Goal: Information Seeking & Learning: Learn about a topic

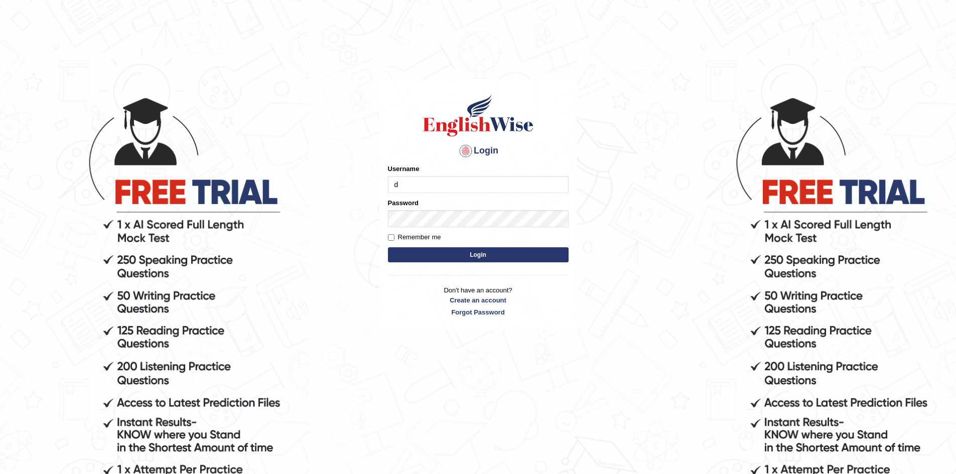
type input "dilgidiva"
click at [388, 247] on button "Login" at bounding box center [478, 254] width 181 height 15
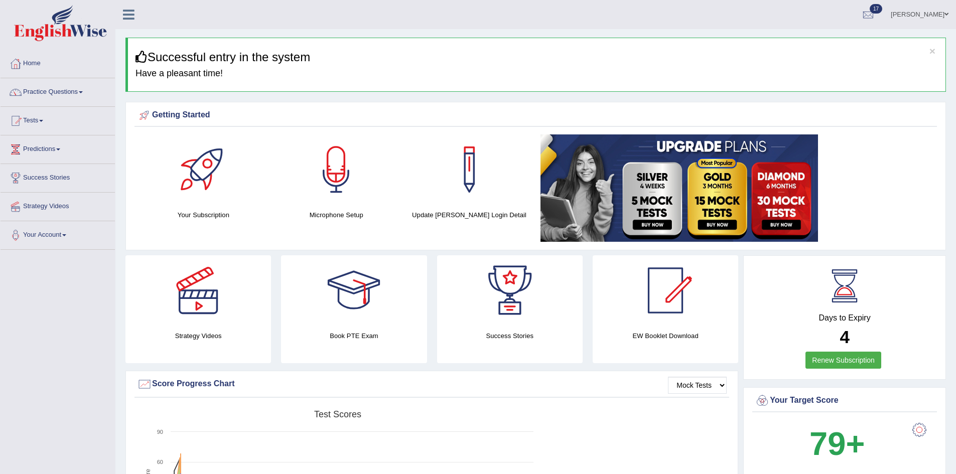
click at [71, 91] on link "Practice Questions" at bounding box center [58, 90] width 114 height 25
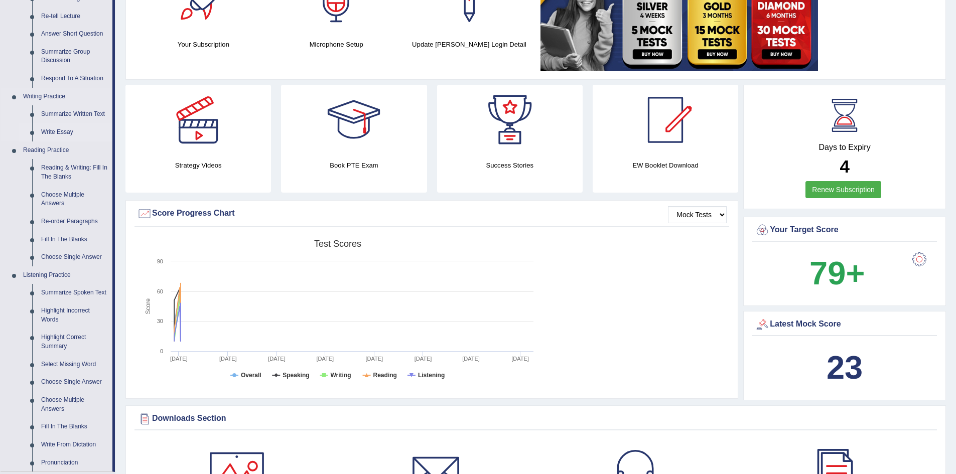
scroll to position [201, 0]
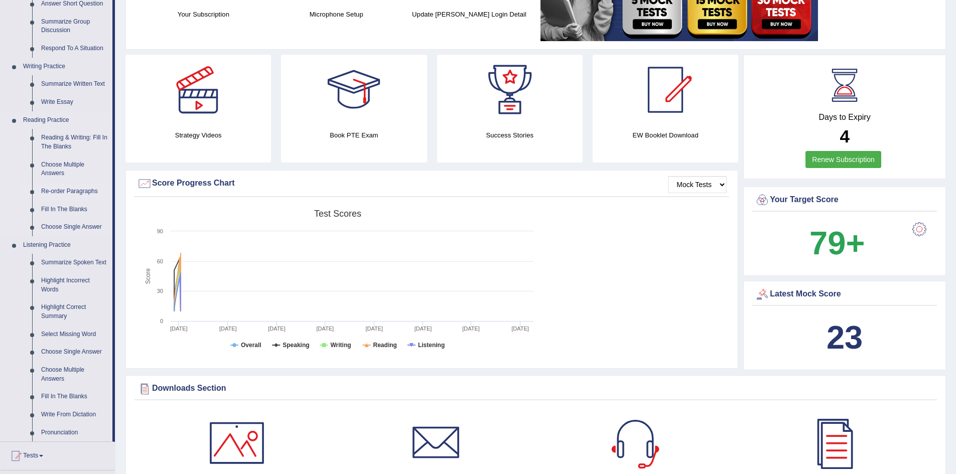
click at [61, 191] on link "Re-order Paragraphs" at bounding box center [75, 192] width 76 height 18
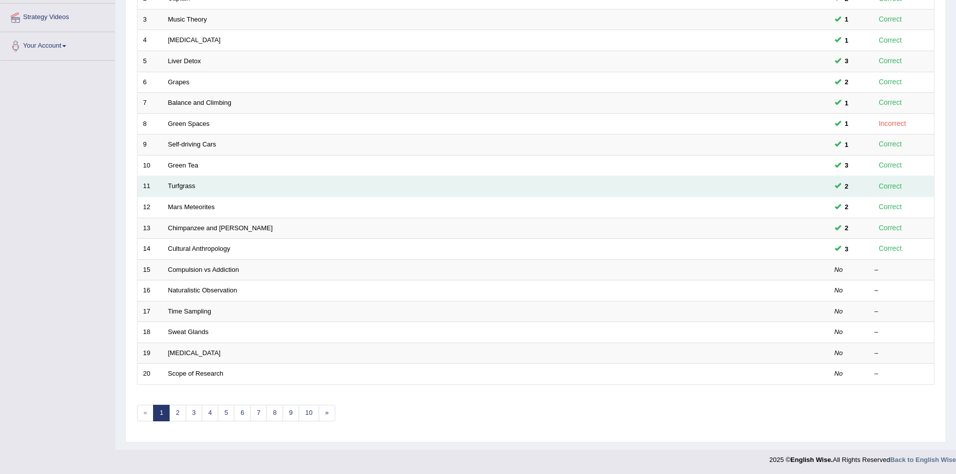
scroll to position [190, 0]
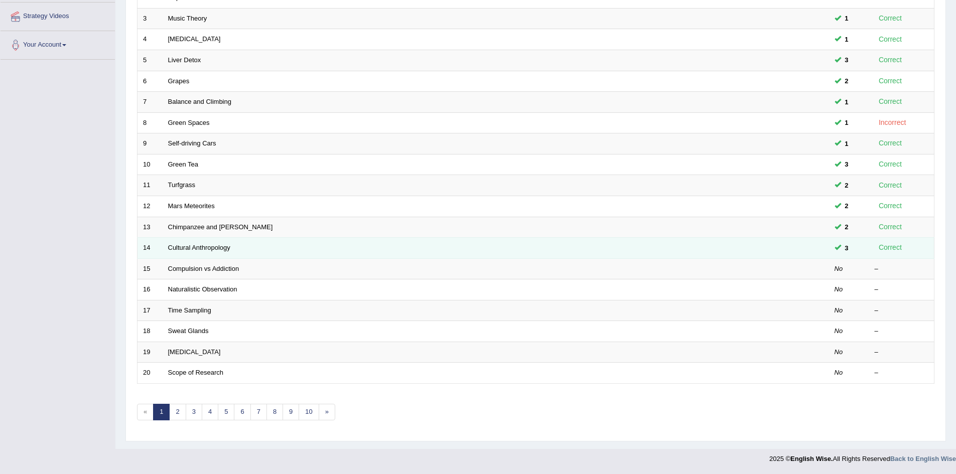
click at [196, 242] on td "Cultural Anthropology" at bounding box center [458, 248] width 591 height 21
click at [196, 246] on link "Cultural Anthropology" at bounding box center [199, 248] width 62 height 8
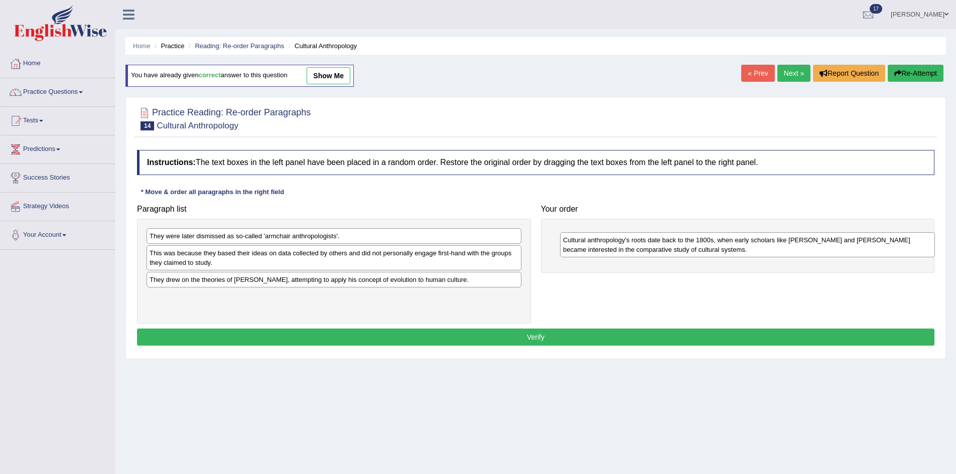
drag, startPoint x: 325, startPoint y: 252, endPoint x: 735, endPoint y: 237, distance: 410.3
click at [735, 237] on div "Cultural anthropology's roots date back to the 1800s, when early scholars like …" at bounding box center [747, 244] width 375 height 25
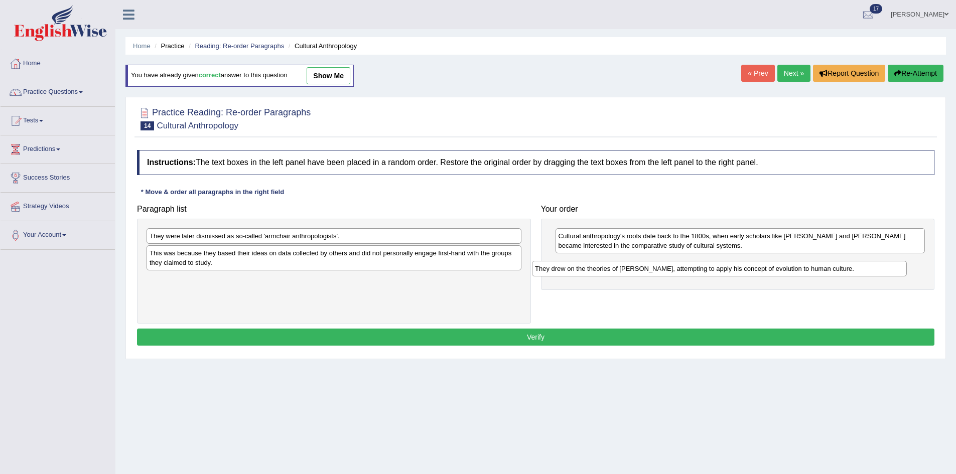
drag, startPoint x: 323, startPoint y: 284, endPoint x: 708, endPoint y: 273, distance: 385.6
click at [708, 273] on div "They drew on the theories of Charles Darwin, attempting to apply his concept of…" at bounding box center [719, 269] width 375 height 16
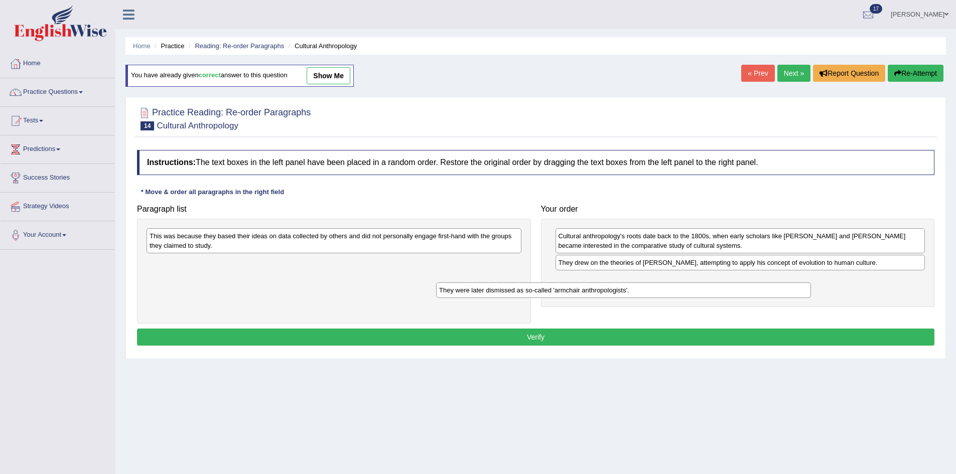
drag, startPoint x: 435, startPoint y: 236, endPoint x: 758, endPoint y: 284, distance: 327.2
click at [758, 284] on div "They were later dismissed as so-called 'armchair anthropologists'." at bounding box center [623, 291] width 375 height 16
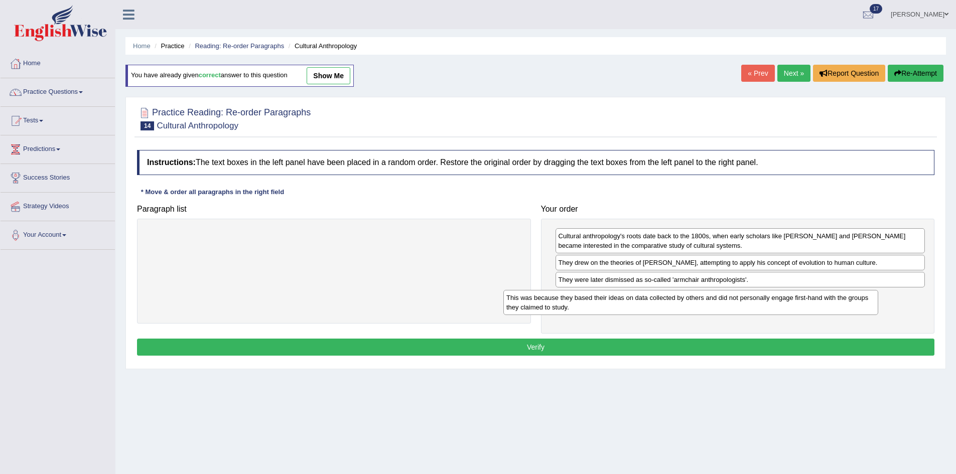
drag, startPoint x: 482, startPoint y: 241, endPoint x: 839, endPoint y: 303, distance: 362.2
click at [839, 303] on div "This was because they based their ideas on data collected by others and did not…" at bounding box center [690, 302] width 375 height 25
click at [602, 349] on button "Verify" at bounding box center [536, 347] width 798 height 17
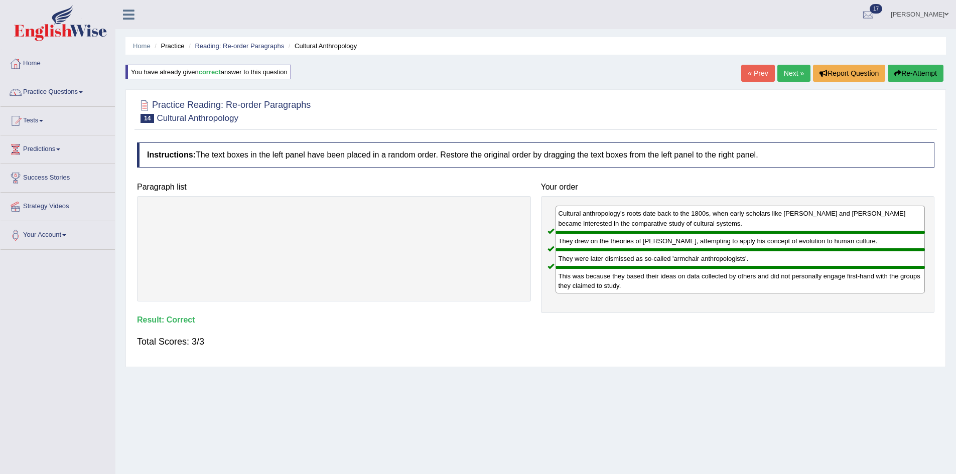
click at [791, 78] on link "Next »" at bounding box center [793, 73] width 33 height 17
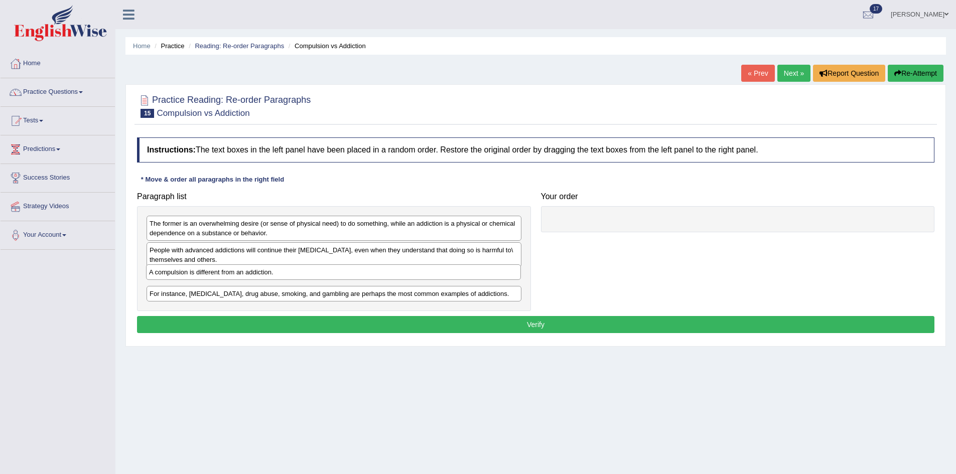
click at [291, 277] on div "A compulsion is different from an addiction." at bounding box center [333, 273] width 375 height 16
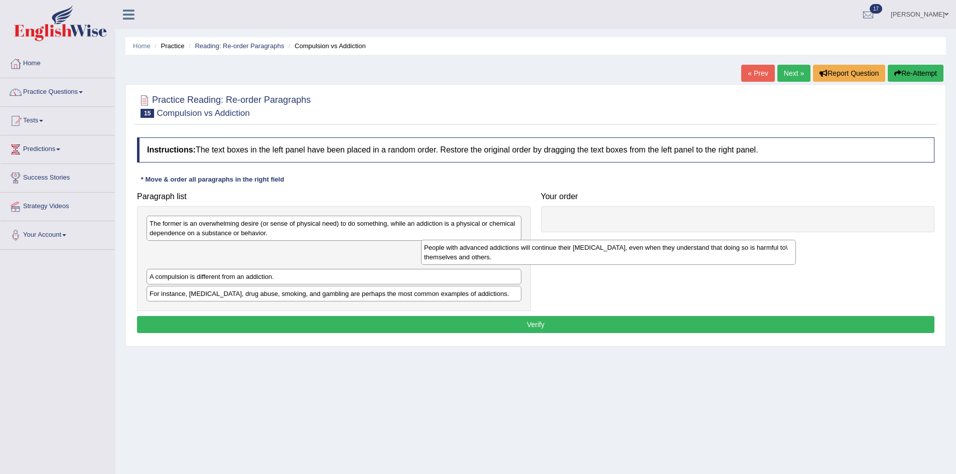
drag, startPoint x: 257, startPoint y: 257, endPoint x: 584, endPoint y: 235, distance: 327.0
click at [570, 240] on div "People with advanced addictions will continue their [MEDICAL_DATA], even when t…" at bounding box center [608, 252] width 375 height 25
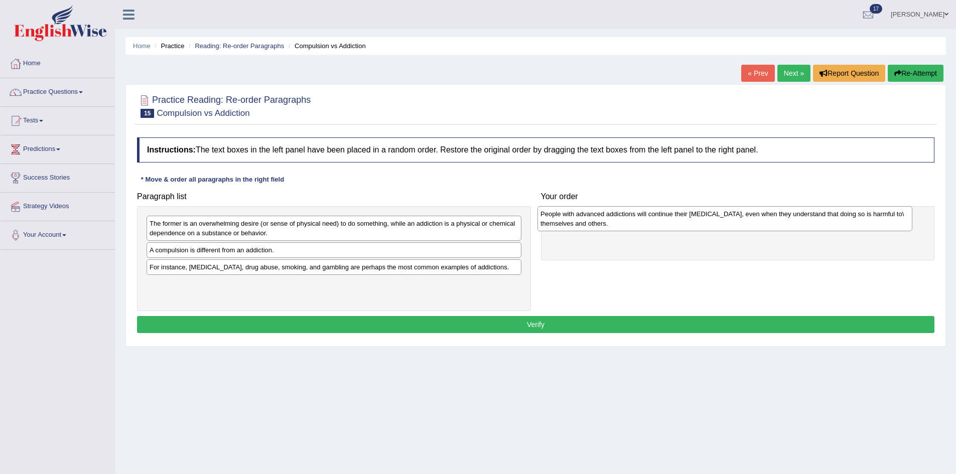
drag, startPoint x: 355, startPoint y: 256, endPoint x: 750, endPoint y: 219, distance: 396.8
click at [750, 219] on div "People with advanced addictions will continue their [MEDICAL_DATA], even when t…" at bounding box center [725, 218] width 375 height 25
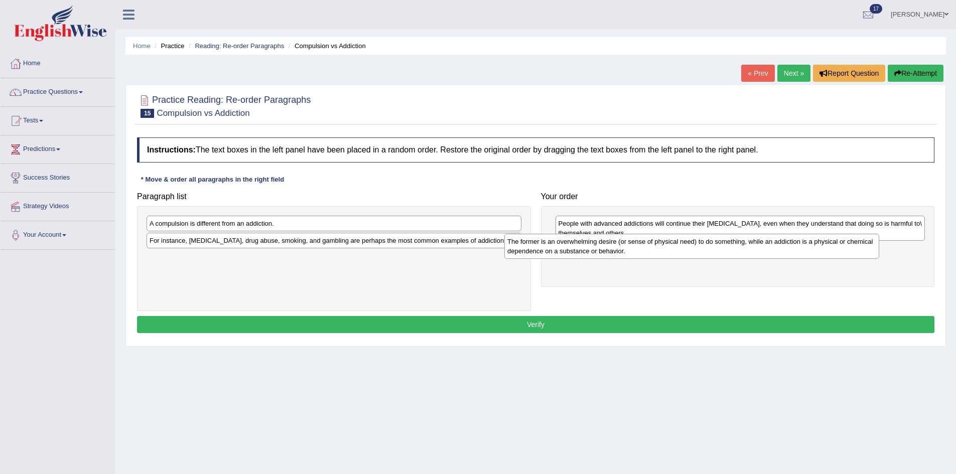
drag, startPoint x: 407, startPoint y: 233, endPoint x: 764, endPoint y: 251, distance: 358.3
click at [764, 251] on div "The former is an overwhelming desire (or sense of physical need) to do somethin…" at bounding box center [691, 246] width 375 height 25
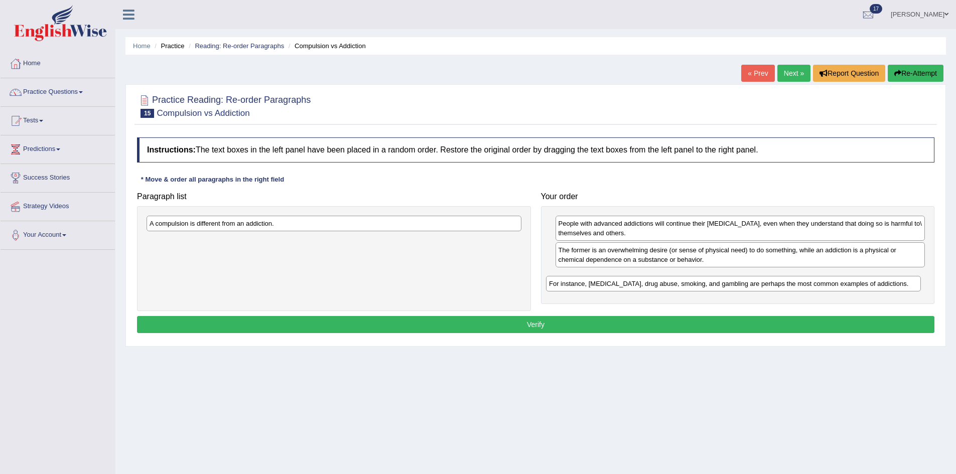
drag, startPoint x: 256, startPoint y: 235, endPoint x: 656, endPoint y: 279, distance: 401.9
click at [656, 279] on div "For instance, [MEDICAL_DATA], drug abuse, smoking, and gambling are perhaps the…" at bounding box center [733, 284] width 375 height 16
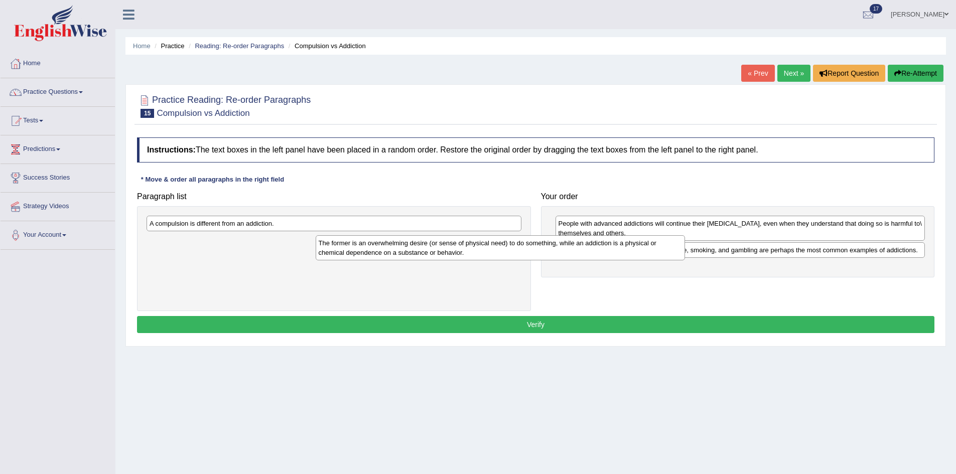
drag, startPoint x: 613, startPoint y: 250, endPoint x: 324, endPoint y: 243, distance: 289.2
click at [324, 243] on div "The former is an overwhelming desire (or sense of physical need) to do somethin…" at bounding box center [501, 247] width 370 height 25
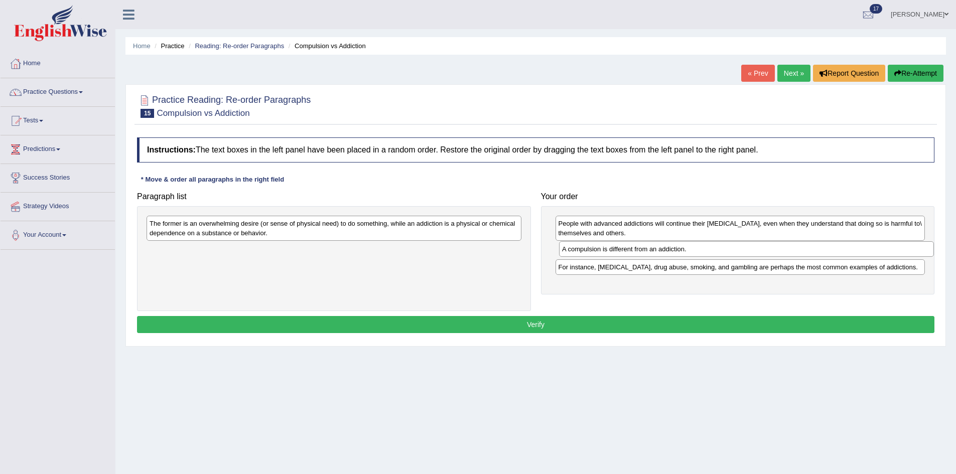
drag, startPoint x: 316, startPoint y: 227, endPoint x: 729, endPoint y: 252, distance: 413.4
click at [729, 252] on div "A compulsion is different from an addiction." at bounding box center [746, 249] width 375 height 16
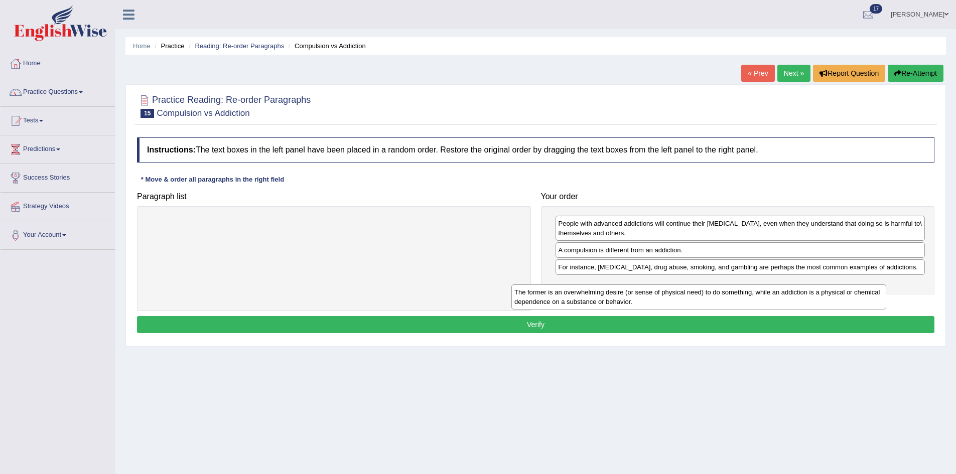
drag, startPoint x: 468, startPoint y: 227, endPoint x: 836, endPoint y: 293, distance: 373.7
click at [835, 294] on div "The former is an overwhelming desire (or sense of physical need) to do somethin…" at bounding box center [698, 297] width 375 height 25
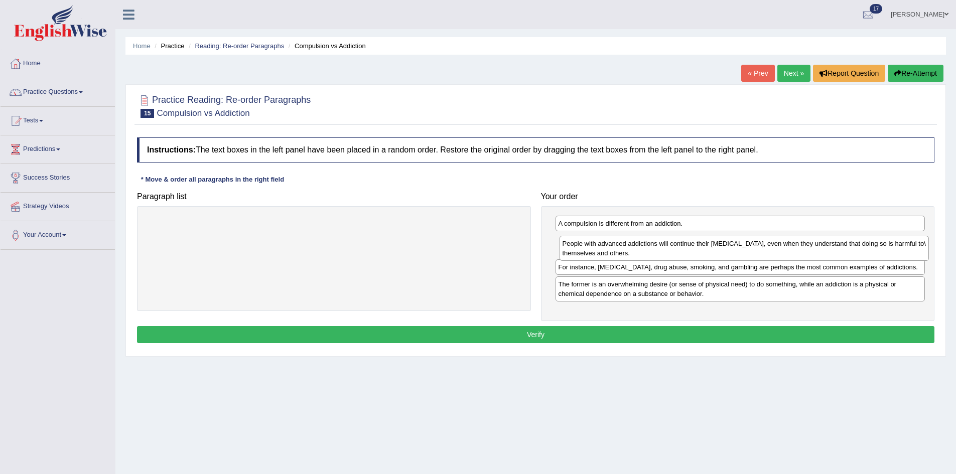
drag, startPoint x: 758, startPoint y: 240, endPoint x: 761, endPoint y: 264, distance: 23.2
click at [761, 261] on div "People with advanced addictions will continue their [MEDICAL_DATA], even when t…" at bounding box center [745, 248] width 370 height 25
click at [623, 339] on button "Verify" at bounding box center [536, 334] width 798 height 17
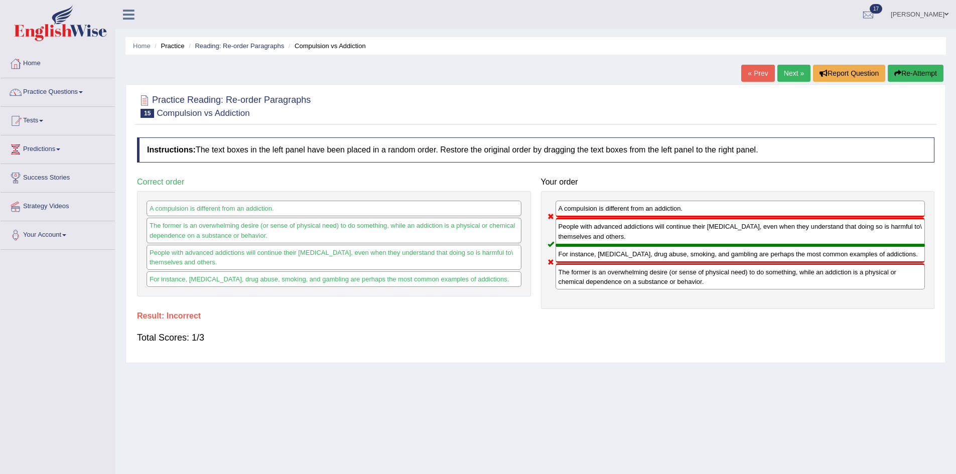
click at [922, 74] on button "Re-Attempt" at bounding box center [916, 73] width 56 height 17
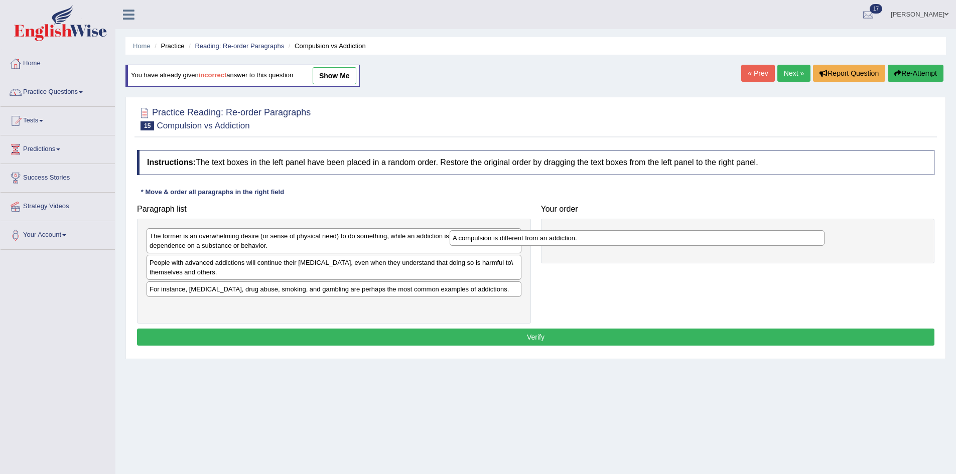
drag, startPoint x: 218, startPoint y: 281, endPoint x: 601, endPoint y: 212, distance: 388.5
click at [601, 230] on div "A compulsion is different from an addiction." at bounding box center [637, 238] width 375 height 16
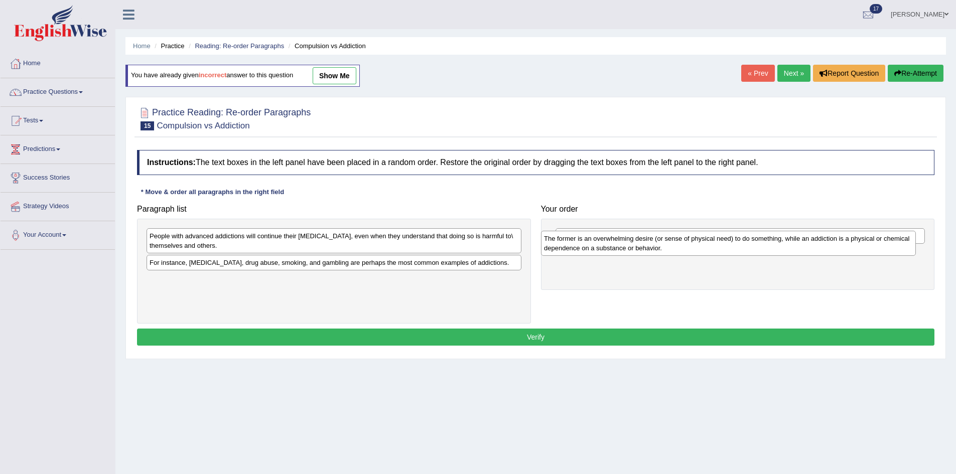
drag, startPoint x: 314, startPoint y: 251, endPoint x: 709, endPoint y: 254, distance: 394.5
click at [709, 254] on div "The former is an overwhelming desire (or sense of physical need) to do somethin…" at bounding box center [728, 243] width 375 height 25
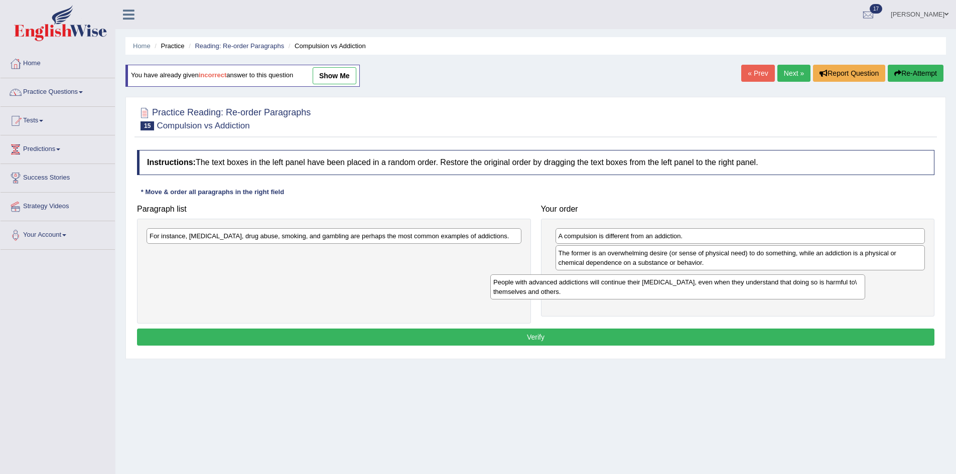
drag, startPoint x: 431, startPoint y: 241, endPoint x: 775, endPoint y: 288, distance: 346.9
click at [775, 288] on div "People with advanced addictions will continue their addictive behavior, even wh…" at bounding box center [677, 287] width 375 height 25
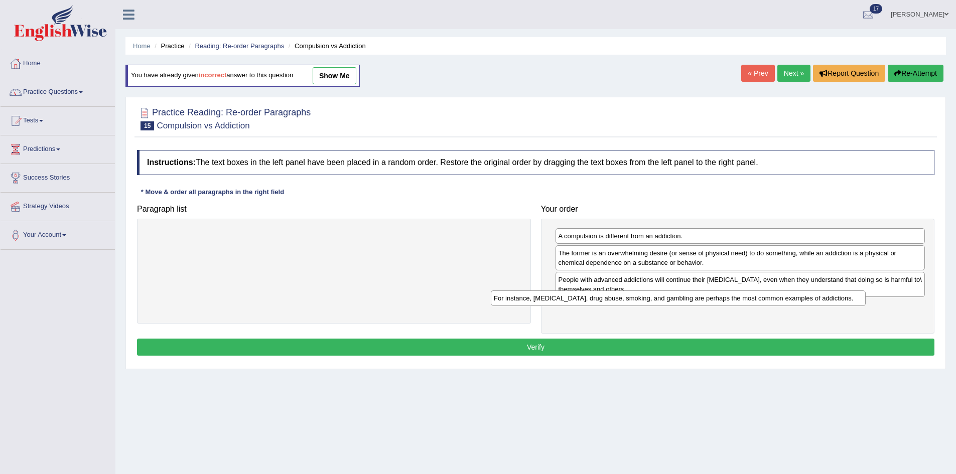
drag, startPoint x: 441, startPoint y: 238, endPoint x: 785, endPoint y: 300, distance: 349.9
click at [785, 300] on div "For instance, alcoholism, drug abuse, smoking, and gambling are perhaps the mos…" at bounding box center [678, 299] width 375 height 16
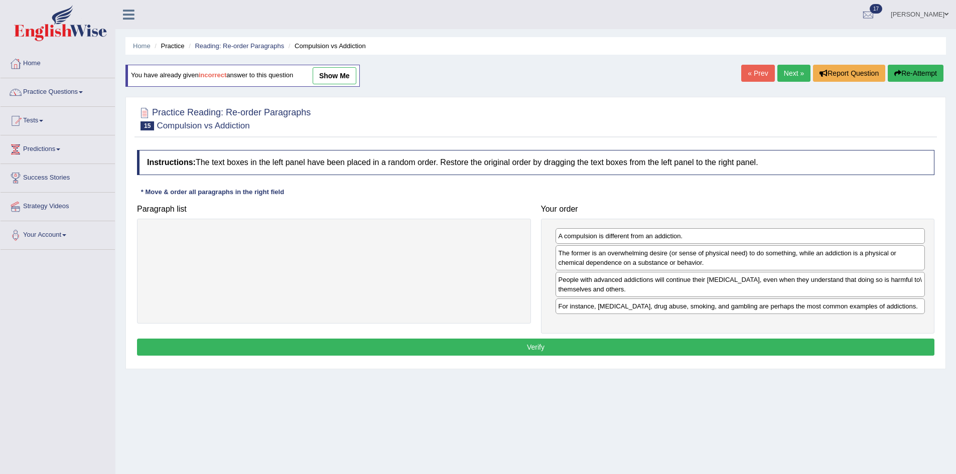
click at [764, 353] on button "Verify" at bounding box center [536, 347] width 798 height 17
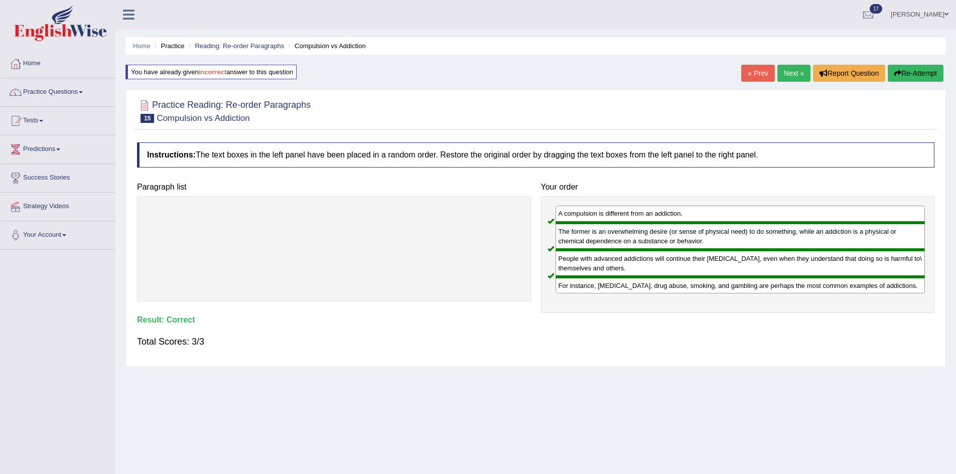
click at [780, 70] on link "Next »" at bounding box center [793, 73] width 33 height 17
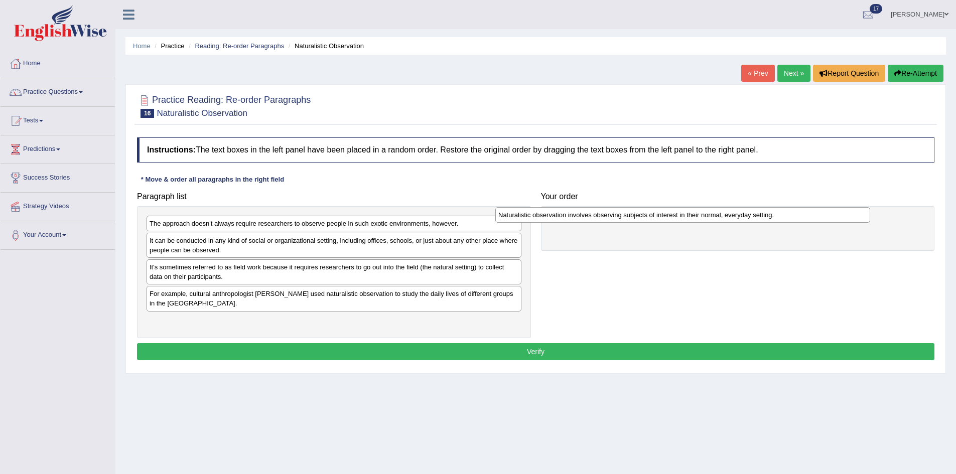
drag, startPoint x: 236, startPoint y: 293, endPoint x: 611, endPoint y: 199, distance: 386.1
click at [611, 207] on div "Naturalistic observation involves observing subjects of interest in their norma…" at bounding box center [682, 215] width 375 height 16
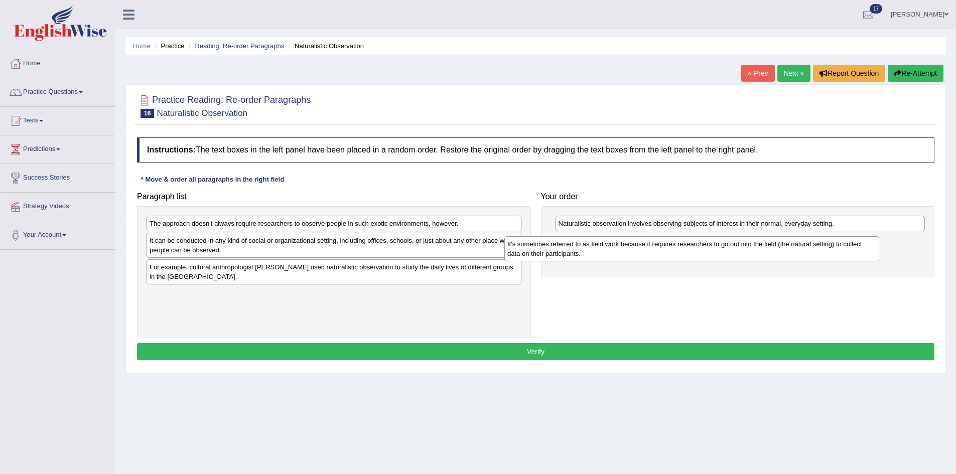
drag, startPoint x: 286, startPoint y: 285, endPoint x: 645, endPoint y: 263, distance: 360.5
click at [645, 261] on div "It's sometimes referred to as field work because it requires researchers to go …" at bounding box center [691, 248] width 375 height 25
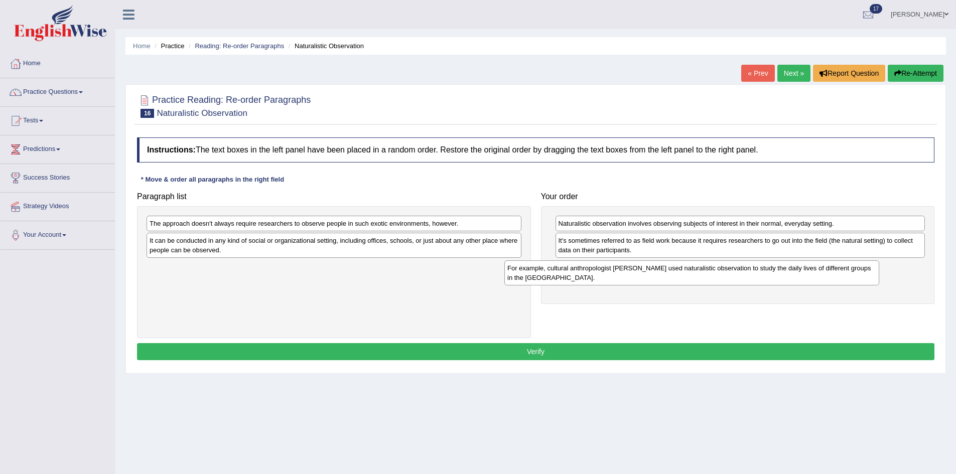
drag, startPoint x: 448, startPoint y: 271, endPoint x: 810, endPoint y: 271, distance: 361.9
click at [808, 272] on div "For example, cultural anthropologist Margaret Mead used naturalistic observatio…" at bounding box center [691, 272] width 375 height 25
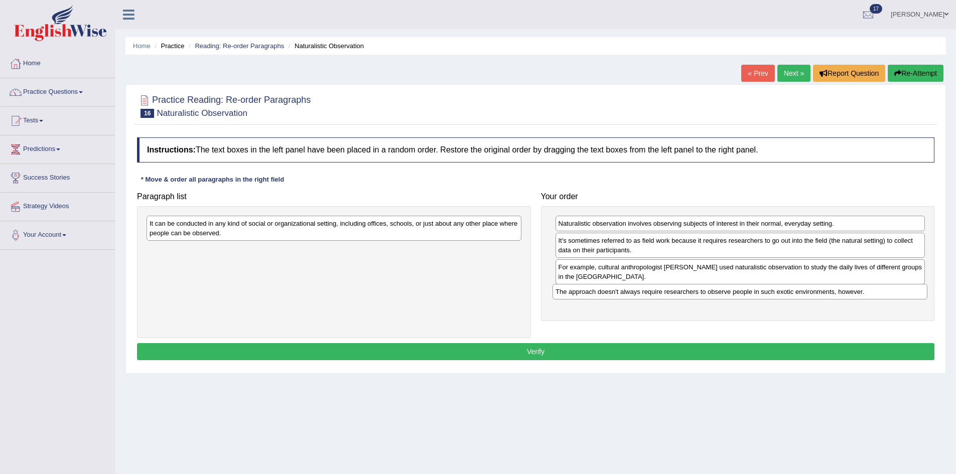
drag, startPoint x: 389, startPoint y: 229, endPoint x: 795, endPoint y: 297, distance: 411.2
click at [795, 297] on div "The approach doesn't always require researchers to observe people in such exoti…" at bounding box center [740, 292] width 375 height 16
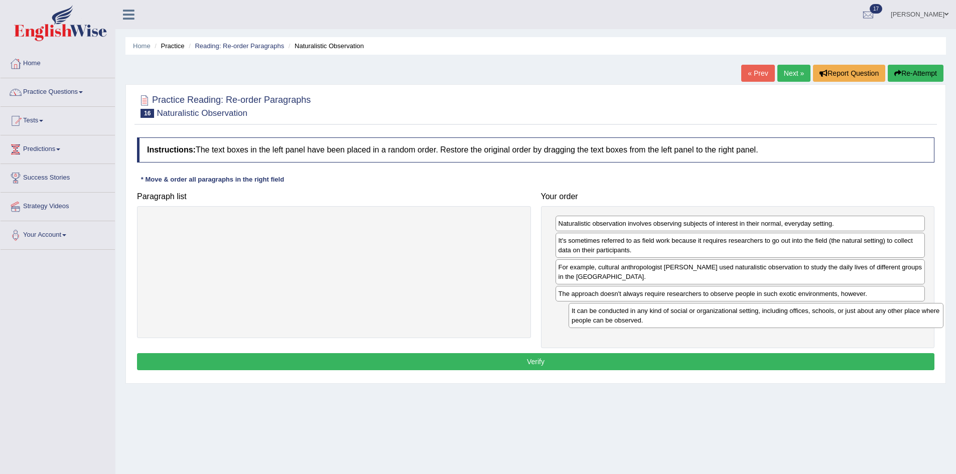
drag, startPoint x: 433, startPoint y: 240, endPoint x: 845, endPoint y: 329, distance: 421.5
click at [845, 328] on div "It can be conducted in any kind of social or organizational setting, including …" at bounding box center [756, 315] width 375 height 25
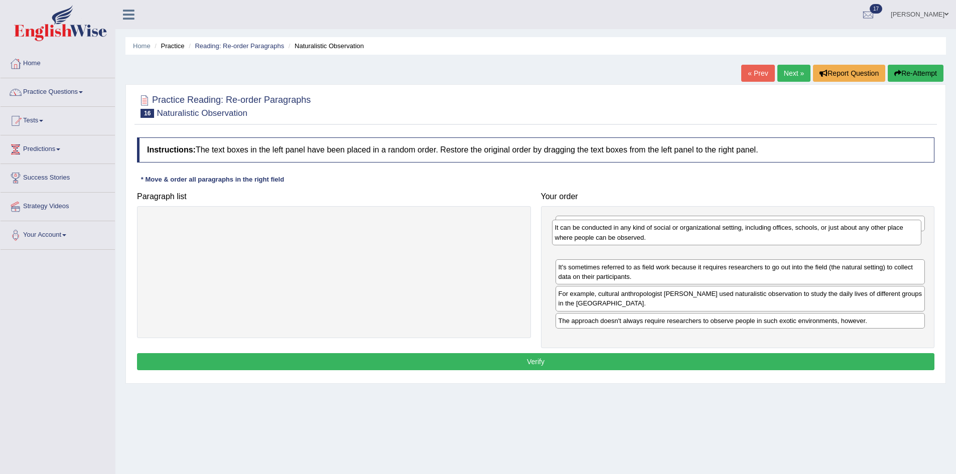
drag, startPoint x: 679, startPoint y: 318, endPoint x: 677, endPoint y: 245, distance: 73.3
click at [677, 245] on div "It can be conducted in any kind of social or organizational setting, including …" at bounding box center [737, 232] width 370 height 25
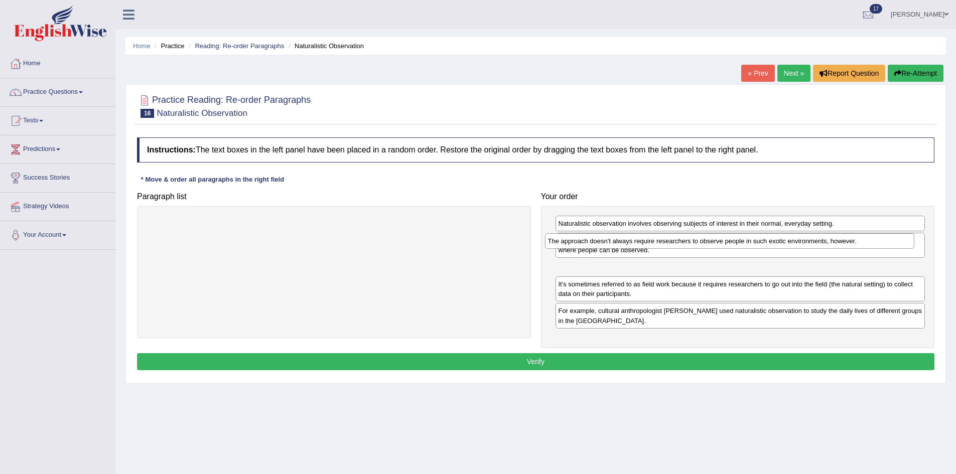
drag, startPoint x: 675, startPoint y: 327, endPoint x: 664, endPoint y: 244, distance: 83.5
click at [664, 244] on div "The approach doesn't always require researchers to observe people in such exoti…" at bounding box center [730, 241] width 370 height 16
drag, startPoint x: 691, startPoint y: 244, endPoint x: 697, endPoint y: 272, distance: 28.3
click at [697, 272] on div "The approach doesn't always require researchers to observe people in such exoti…" at bounding box center [747, 268] width 370 height 16
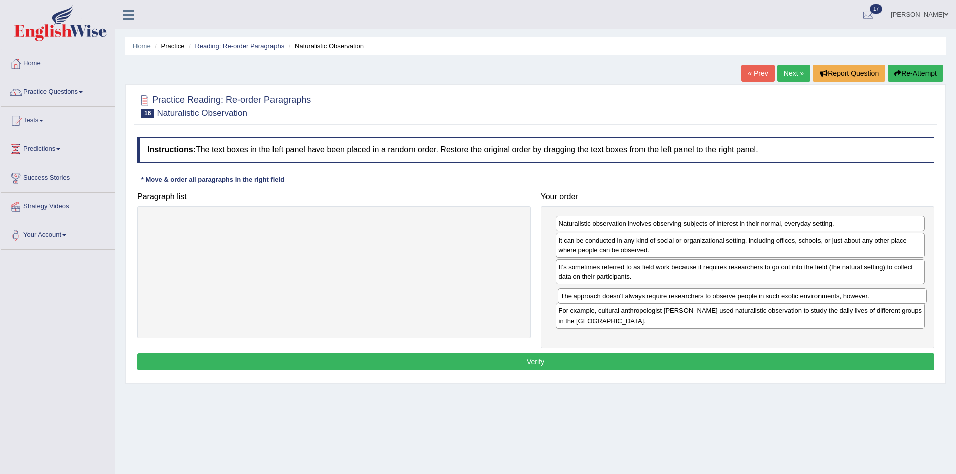
drag, startPoint x: 764, startPoint y: 274, endPoint x: 759, endPoint y: 296, distance: 22.6
click at [761, 300] on div "The approach doesn't always require researchers to observe people in such exoti…" at bounding box center [743, 297] width 370 height 16
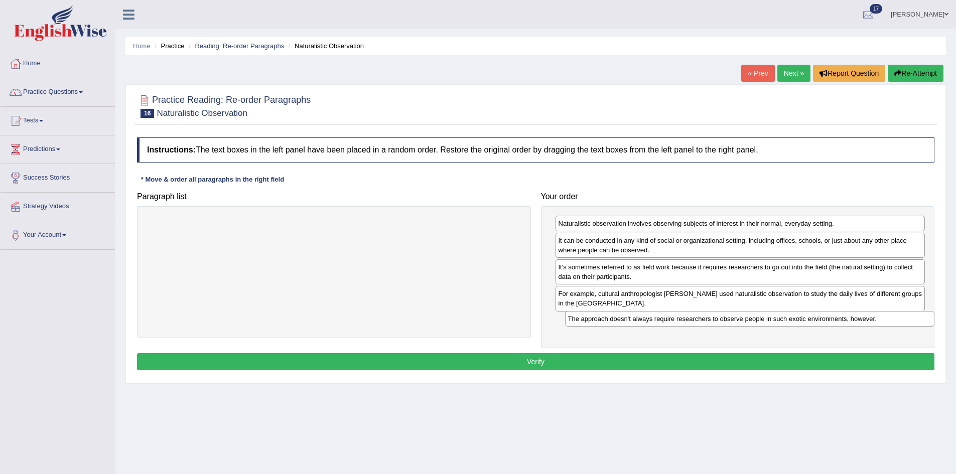
drag, startPoint x: 741, startPoint y: 297, endPoint x: 750, endPoint y: 322, distance: 26.8
click at [750, 322] on div "The approach doesn't always require researchers to observe people in such exoti…" at bounding box center [750, 319] width 370 height 16
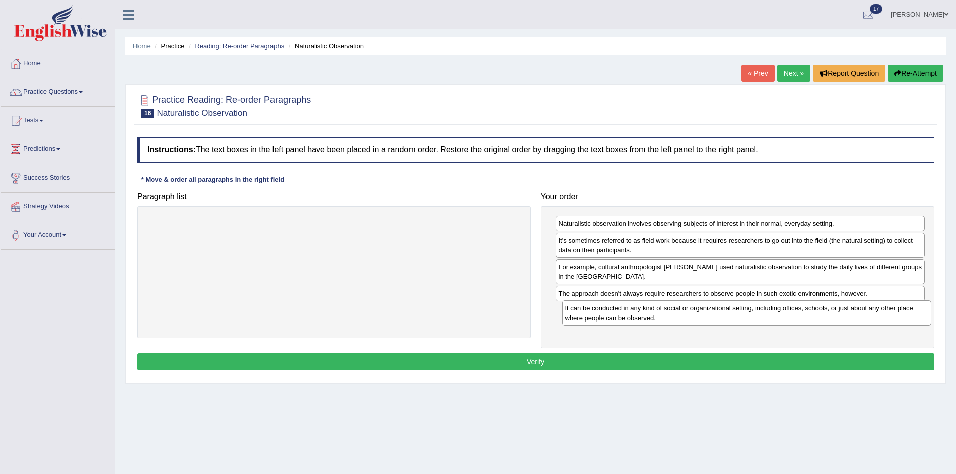
drag, startPoint x: 700, startPoint y: 250, endPoint x: 706, endPoint y: 317, distance: 66.6
click at [706, 317] on div "It can be conducted in any kind of social or organizational setting, including …" at bounding box center [747, 313] width 370 height 25
click at [626, 359] on button "Verify" at bounding box center [536, 361] width 798 height 17
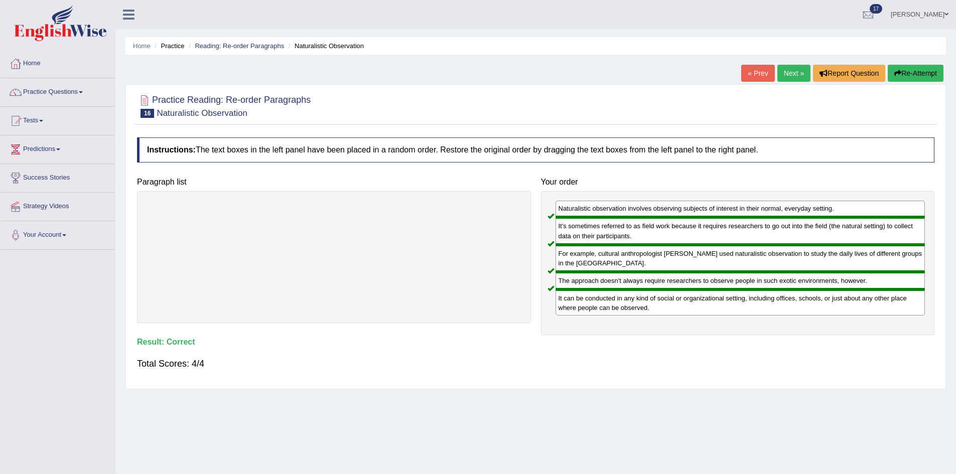
click at [793, 78] on link "Next »" at bounding box center [793, 73] width 33 height 17
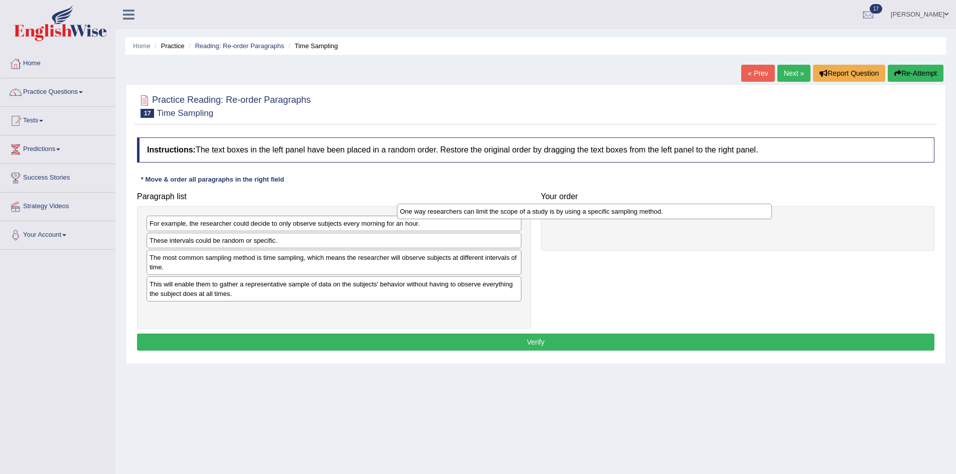
drag, startPoint x: 371, startPoint y: 227, endPoint x: 617, endPoint y: 205, distance: 246.9
click at [622, 214] on div "One way researchers can limit the scope of a study is by using a specific sampl…" at bounding box center [584, 212] width 375 height 16
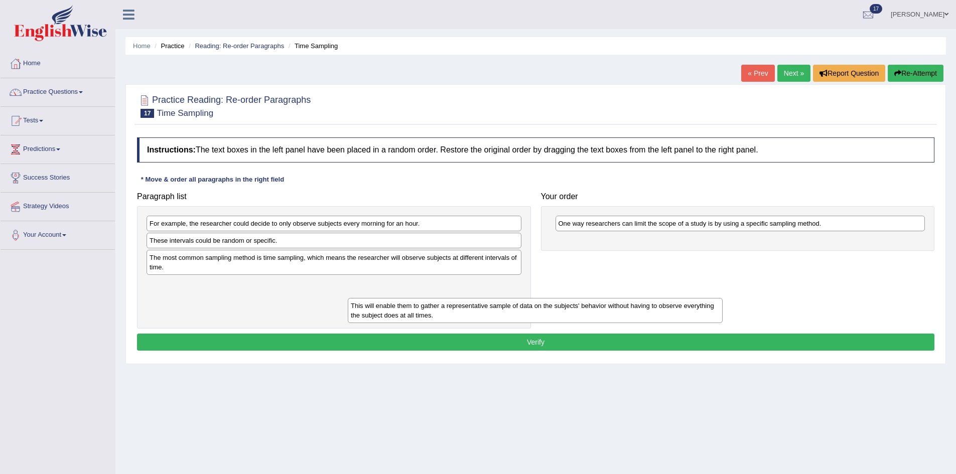
drag, startPoint x: 335, startPoint y: 278, endPoint x: 491, endPoint y: 304, distance: 157.9
click at [495, 304] on div "This will enable them to gather a representative sample of data on the subjects…" at bounding box center [535, 310] width 375 height 25
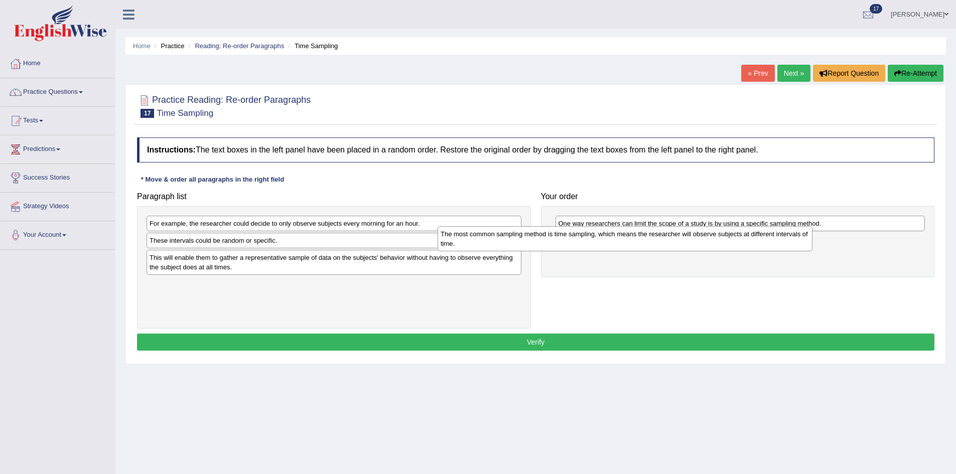
drag, startPoint x: 374, startPoint y: 272, endPoint x: 681, endPoint y: 246, distance: 307.2
click at [681, 246] on div "The most common sampling method is time sampling, which means the researcher wi…" at bounding box center [625, 238] width 375 height 25
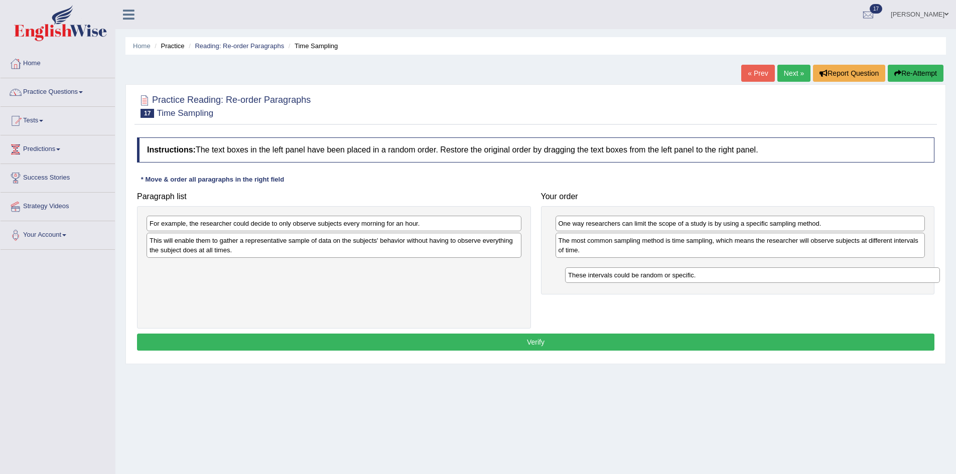
drag, startPoint x: 422, startPoint y: 245, endPoint x: 840, endPoint y: 280, distance: 420.0
click at [840, 280] on div "These intervals could be random or specific." at bounding box center [752, 276] width 375 height 16
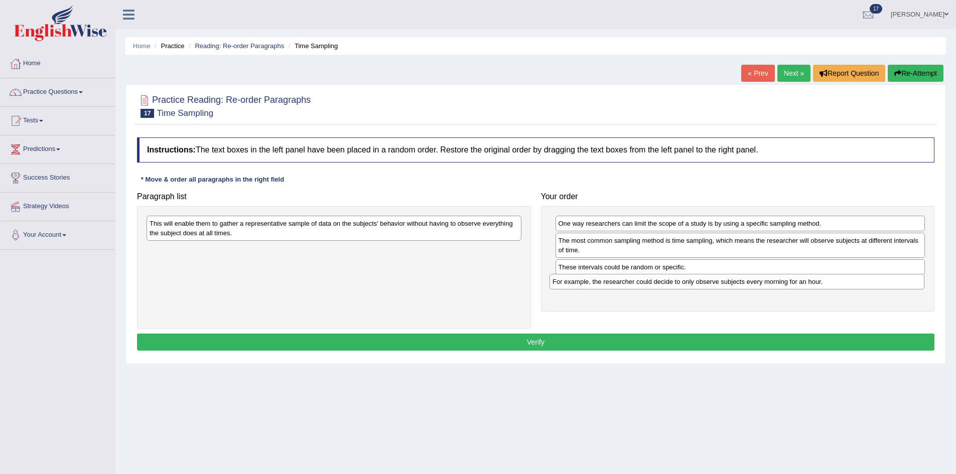
drag, startPoint x: 394, startPoint y: 227, endPoint x: 797, endPoint y: 285, distance: 407.2
click at [797, 285] on div "For example, the researcher could decide to only observe subjects every morning…" at bounding box center [737, 282] width 375 height 16
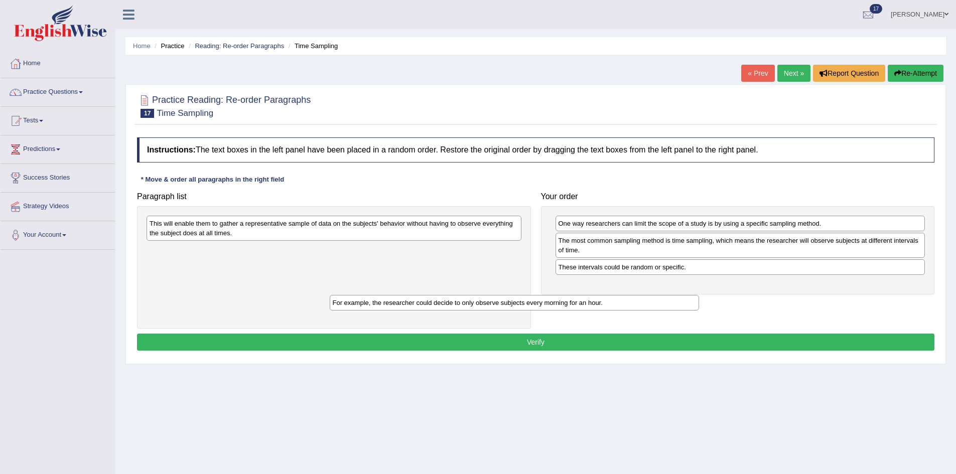
drag, startPoint x: 616, startPoint y: 291, endPoint x: 329, endPoint y: 298, distance: 287.7
click at [335, 307] on div "For example, the researcher could decide to only observe subjects every morning…" at bounding box center [515, 303] width 370 height 16
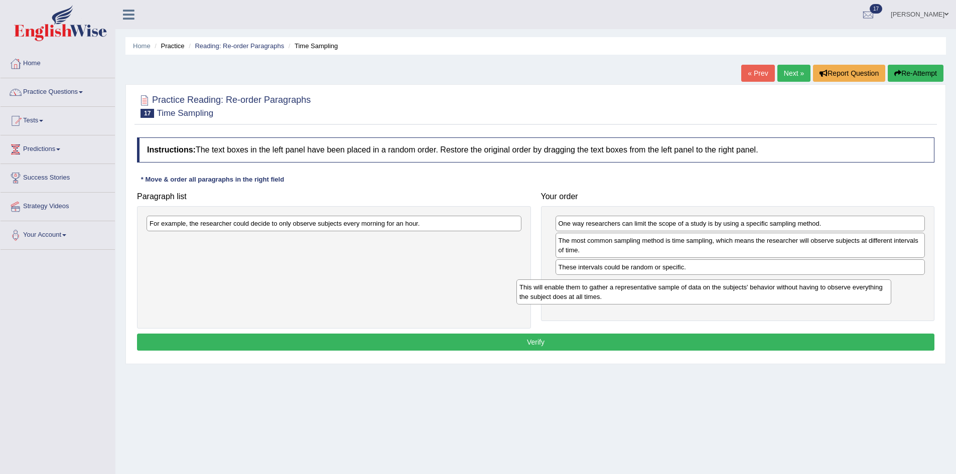
drag, startPoint x: 353, startPoint y: 237, endPoint x: 727, endPoint y: 300, distance: 379.1
click at [727, 300] on div "This will enable them to gather a representative sample of data on the subjects…" at bounding box center [703, 292] width 375 height 25
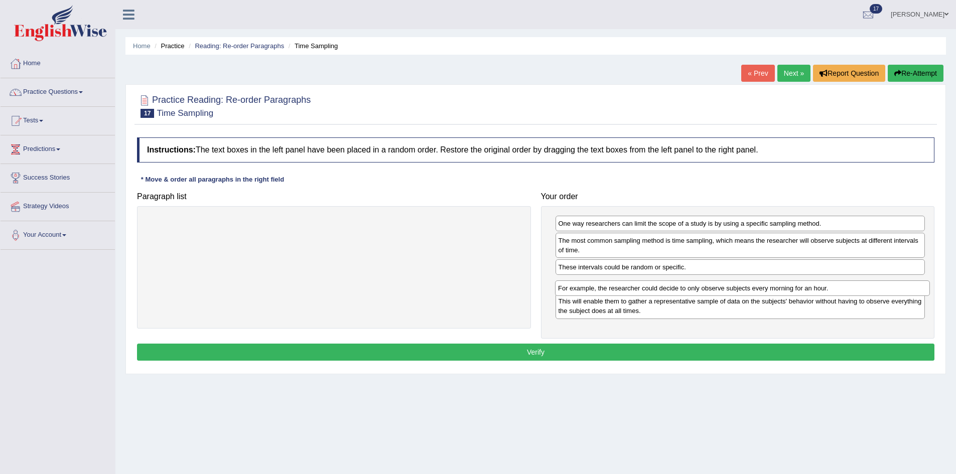
drag, startPoint x: 441, startPoint y: 227, endPoint x: 850, endPoint y: 292, distance: 413.7
click at [850, 292] on div "For example, the researcher could decide to only observe subjects every morning…" at bounding box center [742, 289] width 375 height 16
click at [778, 351] on button "Verify" at bounding box center [536, 352] width 798 height 17
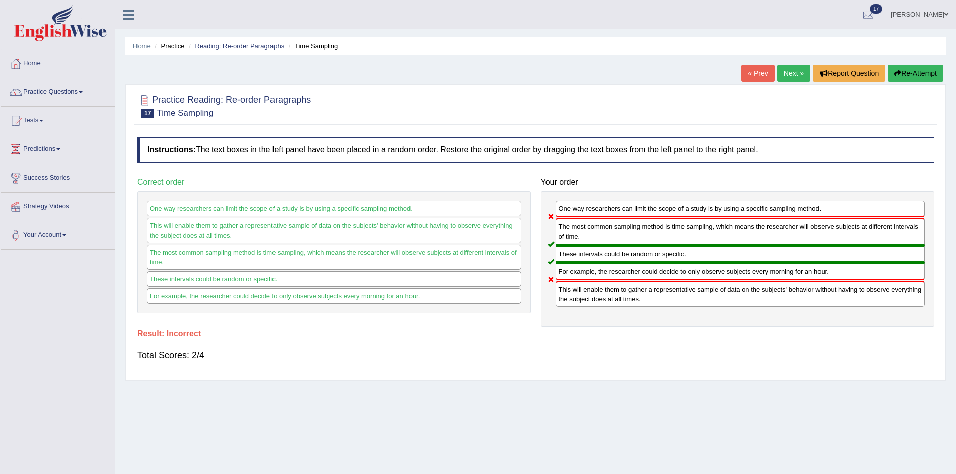
click at [794, 71] on link "Next »" at bounding box center [793, 73] width 33 height 17
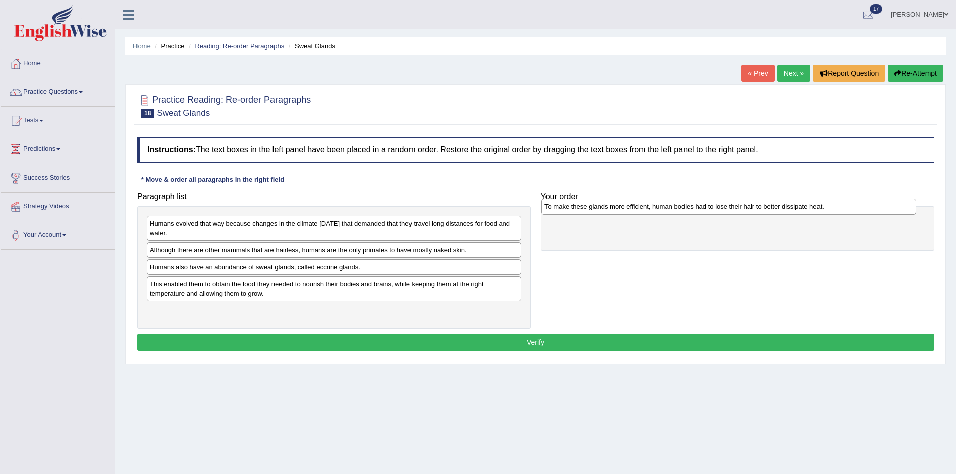
drag, startPoint x: 330, startPoint y: 315, endPoint x: 722, endPoint y: 214, distance: 404.2
click at [722, 213] on div "To make these glands more efficient, human bodies had to lose their hair to bet…" at bounding box center [729, 207] width 375 height 16
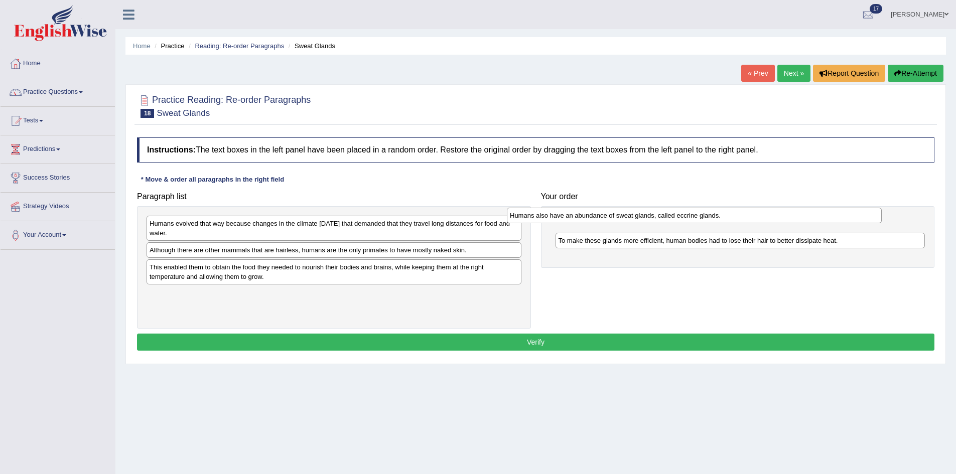
drag, startPoint x: 303, startPoint y: 272, endPoint x: 673, endPoint y: 223, distance: 372.7
click at [673, 223] on div "Humans also have an abundance of sweat glands, called eccrine glands." at bounding box center [694, 216] width 375 height 16
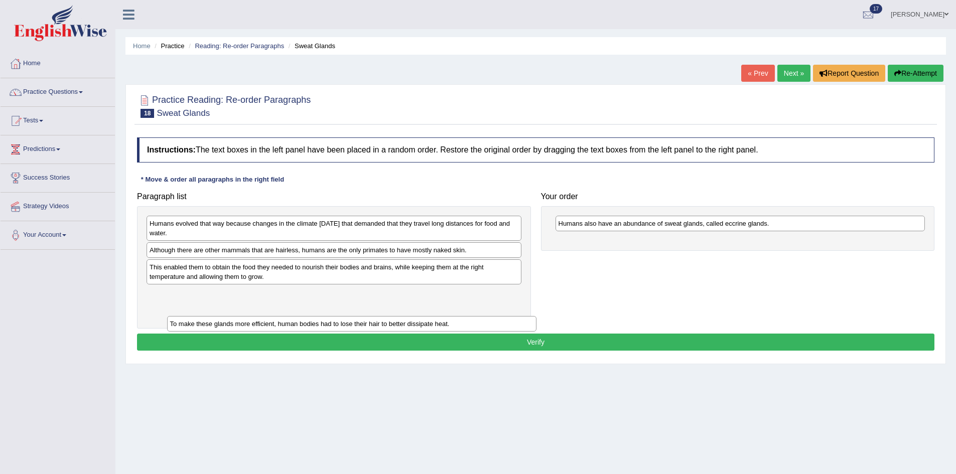
drag, startPoint x: 673, startPoint y: 244, endPoint x: 282, endPoint y: 320, distance: 398.3
click at [282, 320] on div "To make these glands more efficient, human bodies had to lose their hair to bet…" at bounding box center [352, 324] width 370 height 16
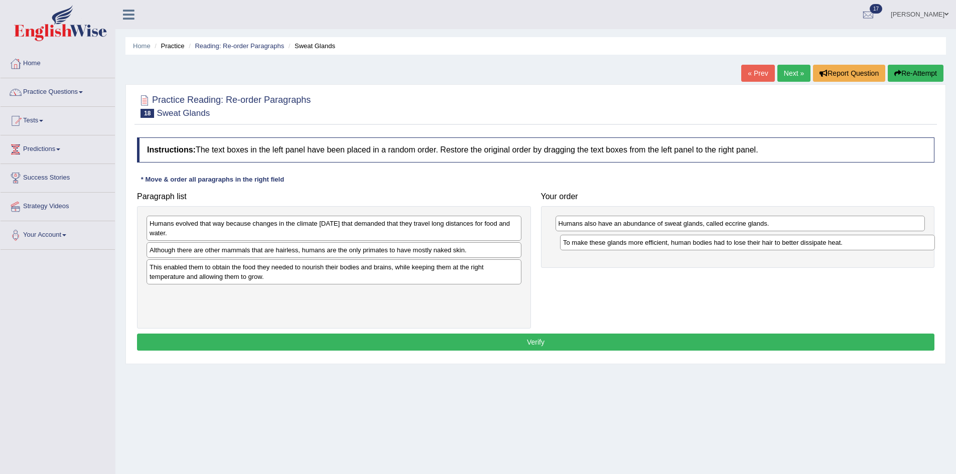
drag, startPoint x: 283, startPoint y: 296, endPoint x: 651, endPoint y: 237, distance: 373.1
click at [651, 237] on div "To make these glands more efficient, human bodies had to lose their hair to bet…" at bounding box center [747, 243] width 375 height 16
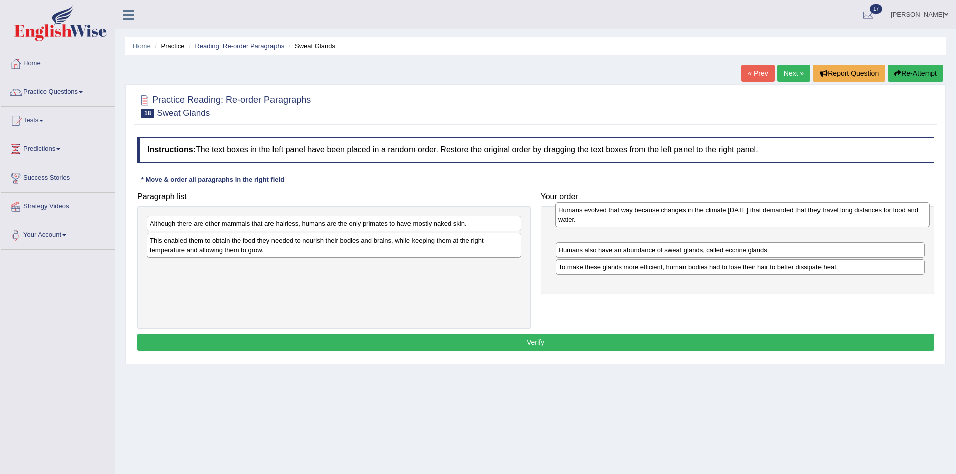
drag, startPoint x: 379, startPoint y: 233, endPoint x: 787, endPoint y: 223, distance: 407.7
click at [787, 223] on div "Humans evolved that way because changes in the climate [DATE] that demanded tha…" at bounding box center [742, 214] width 375 height 25
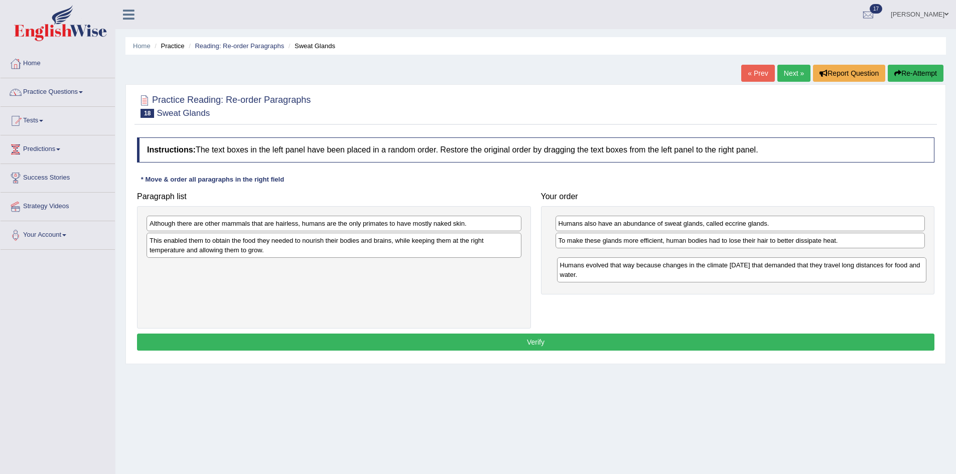
drag, startPoint x: 682, startPoint y: 233, endPoint x: 684, endPoint y: 275, distance: 41.7
click at [684, 275] on div "Humans evolved that way because changes in the climate [DATE] that demanded tha…" at bounding box center [742, 269] width 370 height 25
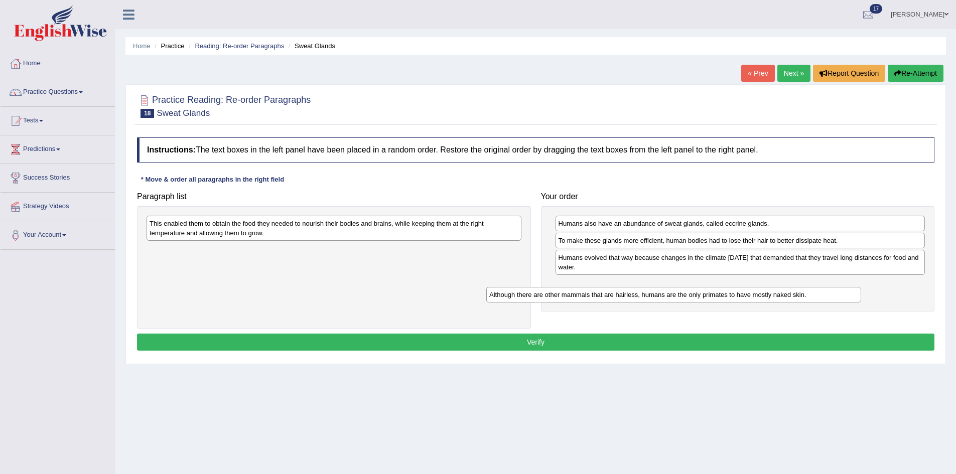
drag, startPoint x: 342, startPoint y: 225, endPoint x: 707, endPoint y: 295, distance: 371.9
click at [707, 295] on div "Although there are other mammals that are hairless, humans are the only primate…" at bounding box center [673, 295] width 375 height 16
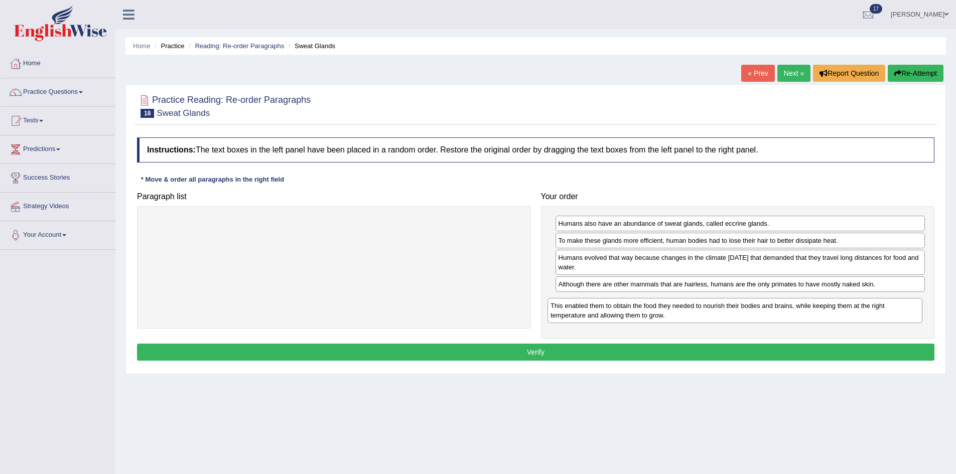
drag, startPoint x: 416, startPoint y: 229, endPoint x: 817, endPoint y: 312, distance: 409.4
click at [817, 312] on div "This enabled them to obtain the food they needed to nourish their bodies and br…" at bounding box center [735, 310] width 375 height 25
click at [683, 355] on button "Verify" at bounding box center [536, 352] width 798 height 17
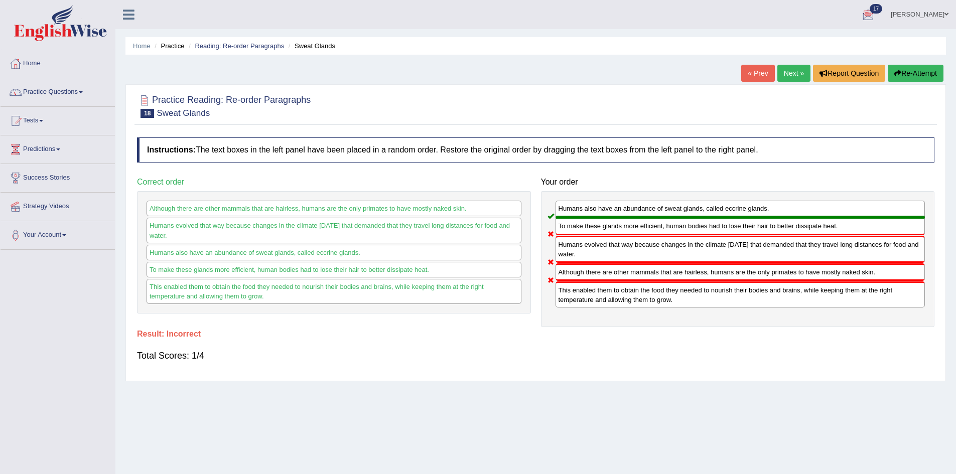
click at [919, 70] on button "Re-Attempt" at bounding box center [916, 73] width 56 height 17
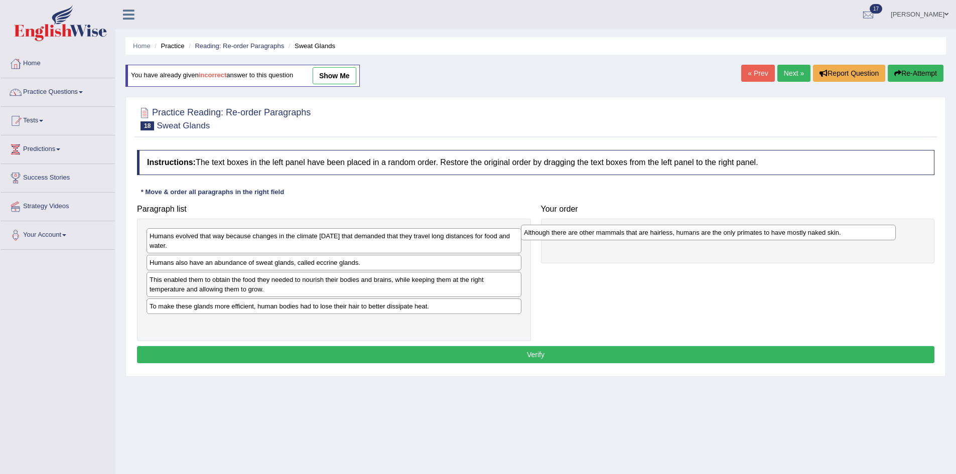
drag, startPoint x: 203, startPoint y: 268, endPoint x: 579, endPoint y: 238, distance: 377.1
click at [579, 238] on div "Although there are other mammals that are hairless, humans are the only primate…" at bounding box center [708, 233] width 375 height 16
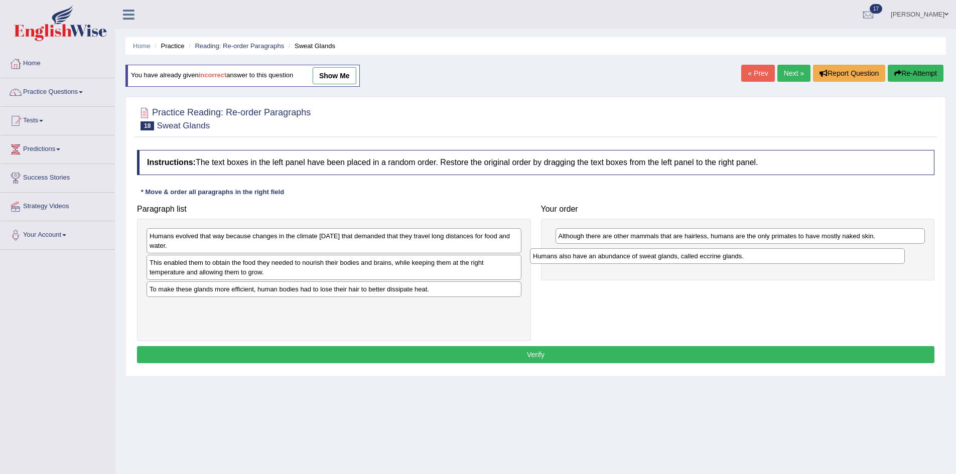
drag, startPoint x: 344, startPoint y: 268, endPoint x: 728, endPoint y: 261, distance: 384.0
click at [728, 261] on div "Humans also have an abundance of sweat glands, called eccrine glands." at bounding box center [717, 256] width 375 height 16
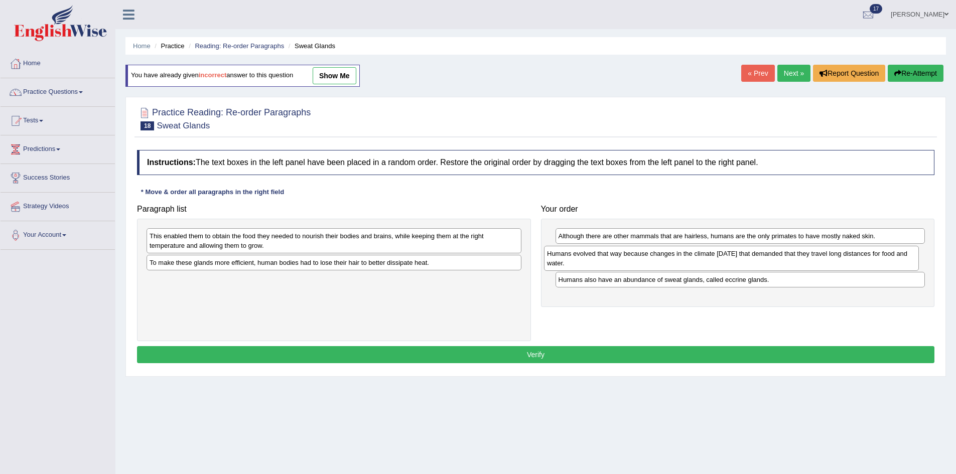
drag, startPoint x: 374, startPoint y: 241, endPoint x: 772, endPoint y: 258, distance: 397.9
click at [772, 258] on div "Humans evolved that way because changes in the climate 200,000 years ago that d…" at bounding box center [731, 258] width 375 height 25
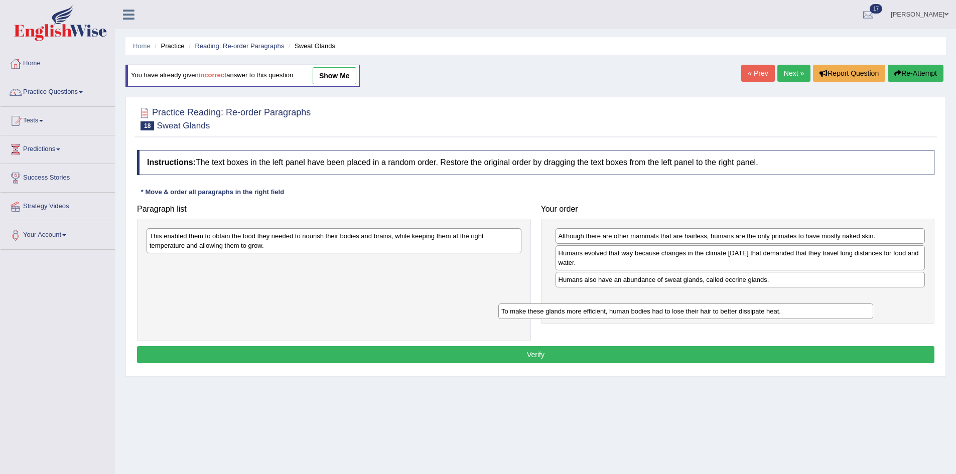
drag, startPoint x: 275, startPoint y: 265, endPoint x: 622, endPoint y: 306, distance: 349.8
click at [629, 313] on div "To make these glands more efficient, human bodies had to lose their hair to bet…" at bounding box center [685, 312] width 375 height 16
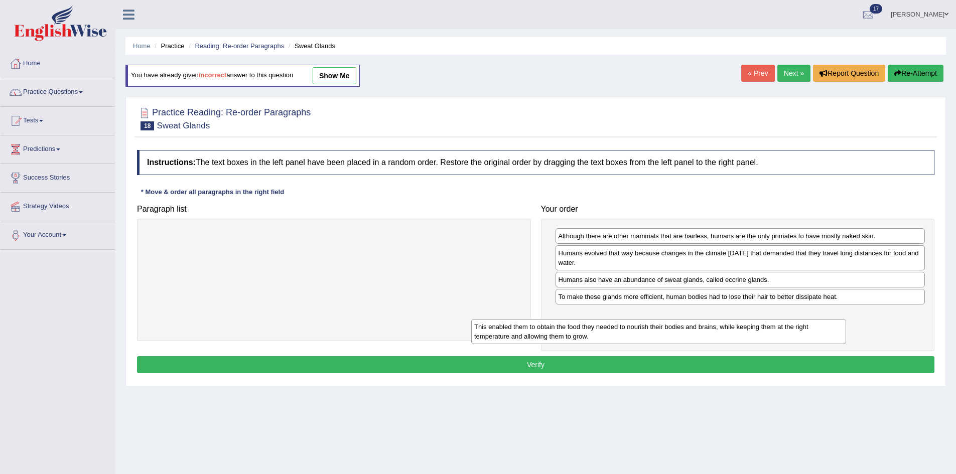
drag, startPoint x: 455, startPoint y: 240, endPoint x: 790, endPoint y: 327, distance: 346.5
click at [790, 327] on div "This enabled them to obtain the food they needed to nourish their bodies and br…" at bounding box center [658, 331] width 375 height 25
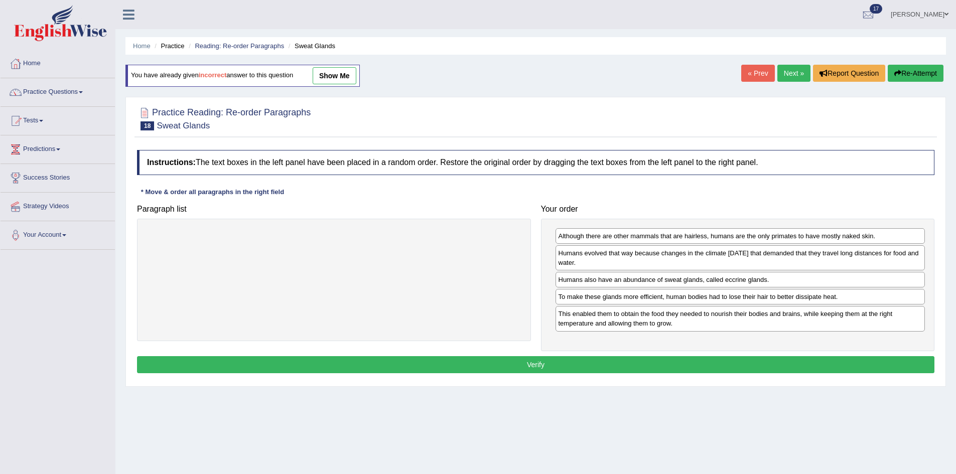
click at [601, 365] on button "Verify" at bounding box center [536, 364] width 798 height 17
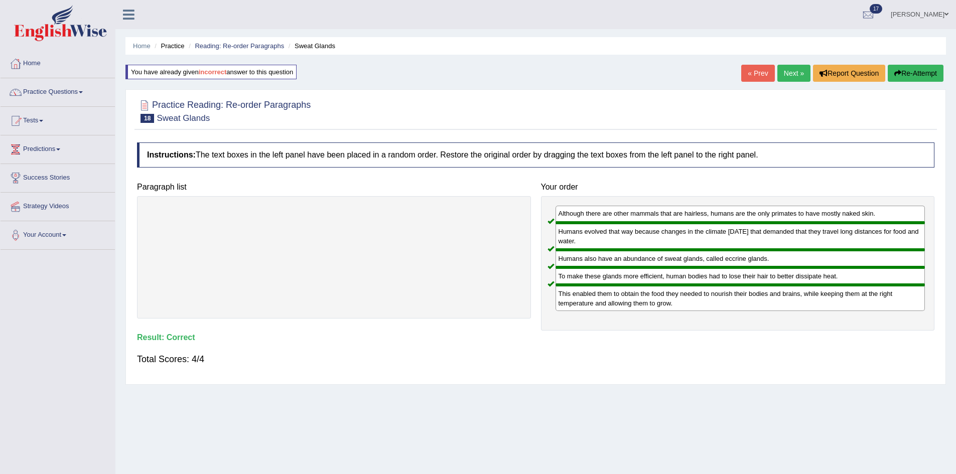
click at [798, 72] on link "Next »" at bounding box center [793, 73] width 33 height 17
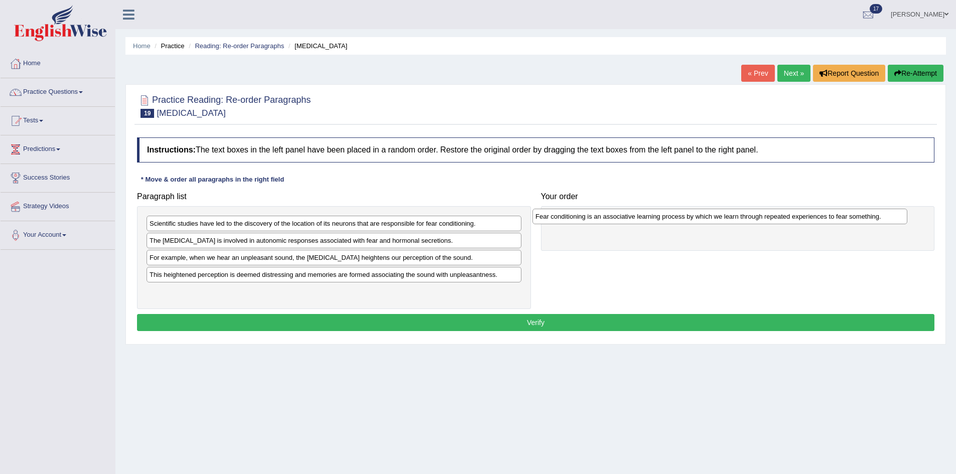
drag, startPoint x: 392, startPoint y: 241, endPoint x: 778, endPoint y: 217, distance: 386.7
click at [778, 217] on div "Fear conditioning is an associative learning process by which we learn through …" at bounding box center [720, 217] width 375 height 16
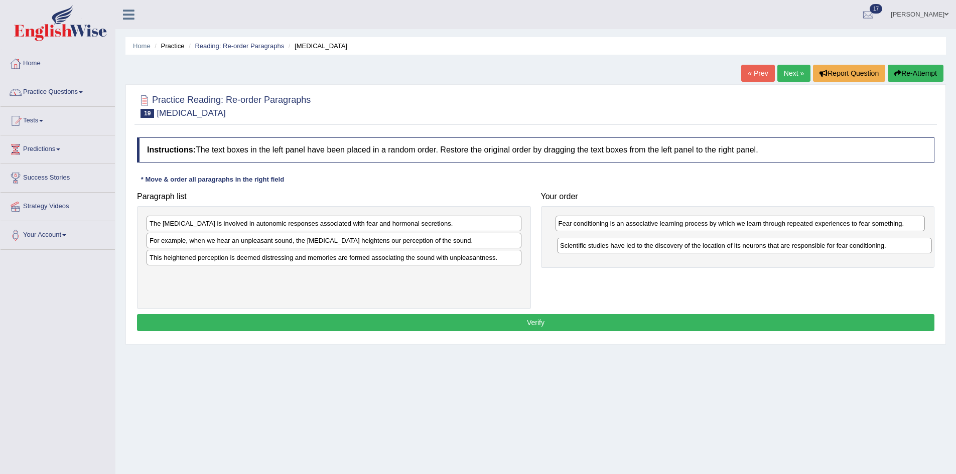
drag, startPoint x: 445, startPoint y: 227, endPoint x: 856, endPoint y: 249, distance: 411.2
click at [856, 249] on div "Scientific studies have led to the discovery of the location of its neurons tha…" at bounding box center [744, 246] width 375 height 16
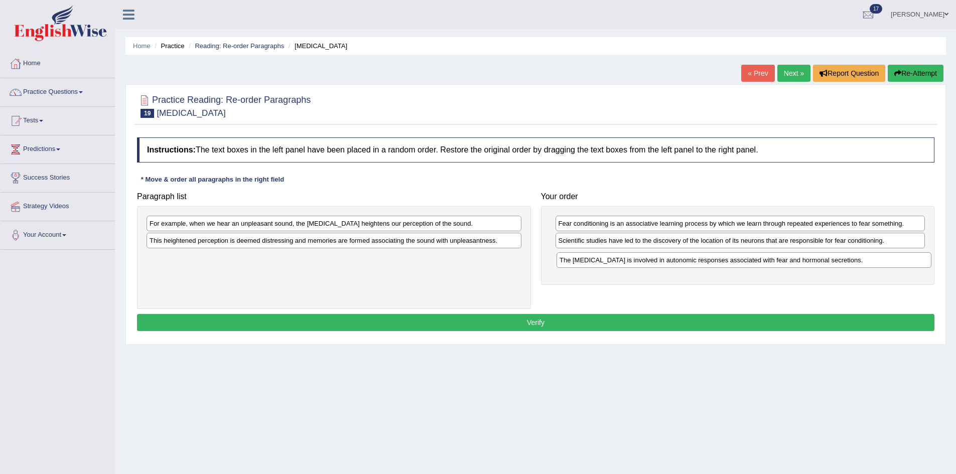
drag, startPoint x: 395, startPoint y: 225, endPoint x: 804, endPoint y: 262, distance: 410.7
click at [804, 262] on div "The [MEDICAL_DATA] is involved in autonomic responses associated with fear and …" at bounding box center [744, 260] width 375 height 16
drag, startPoint x: 462, startPoint y: 231, endPoint x: 529, endPoint y: 255, distance: 70.8
click at [528, 255] on div "For example, when we hear an unpleasant sound, the [MEDICAL_DATA] heightens our…" at bounding box center [334, 257] width 394 height 103
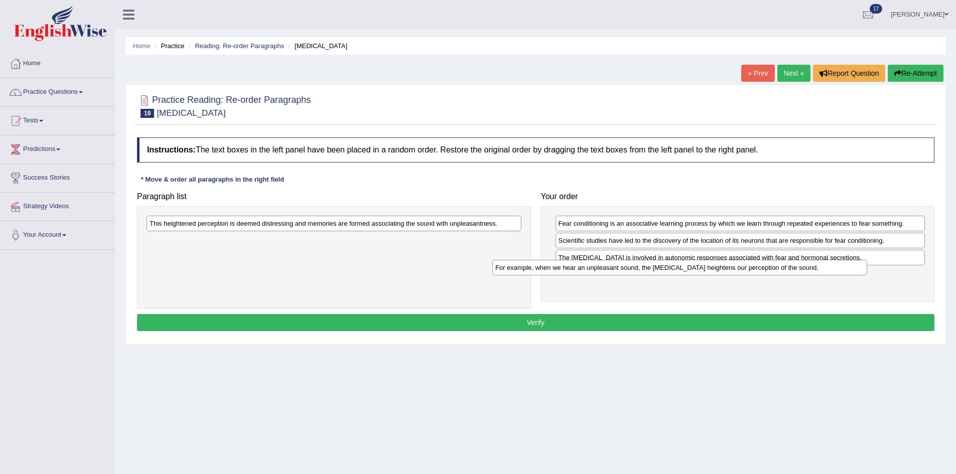
drag, startPoint x: 512, startPoint y: 230, endPoint x: 859, endPoint y: 274, distance: 349.6
click at [859, 274] on div "For example, when we hear an unpleasant sound, the [MEDICAL_DATA] heightens our…" at bounding box center [679, 268] width 375 height 16
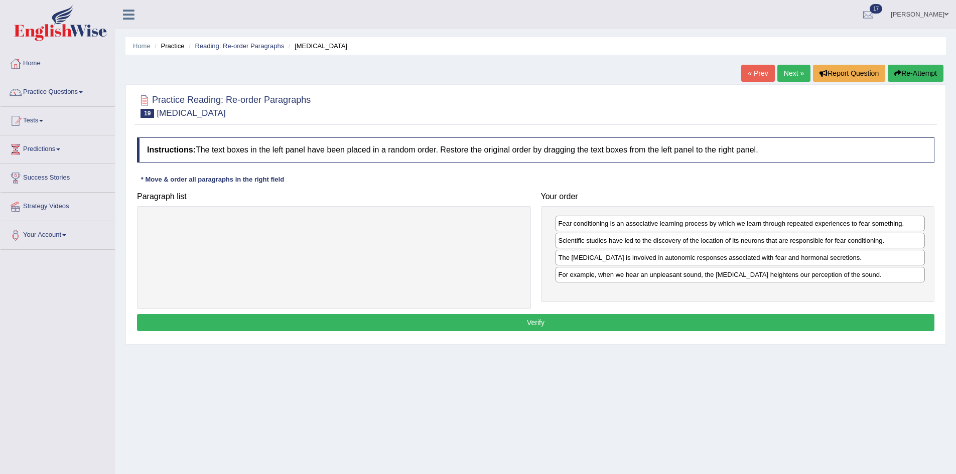
drag, startPoint x: 235, startPoint y: 228, endPoint x: 694, endPoint y: 354, distance: 475.7
click at [694, 354] on div "Home Practice Reading: Re-order Paragraphs [MEDICAL_DATA] « Prev Next » Report …" at bounding box center [535, 251] width 841 height 502
drag, startPoint x: 395, startPoint y: 233, endPoint x: 604, endPoint y: 291, distance: 217.1
click at [604, 291] on div "Paragraph list This heightened perception is deemed distressing and memories ar…" at bounding box center [536, 248] width 808 height 122
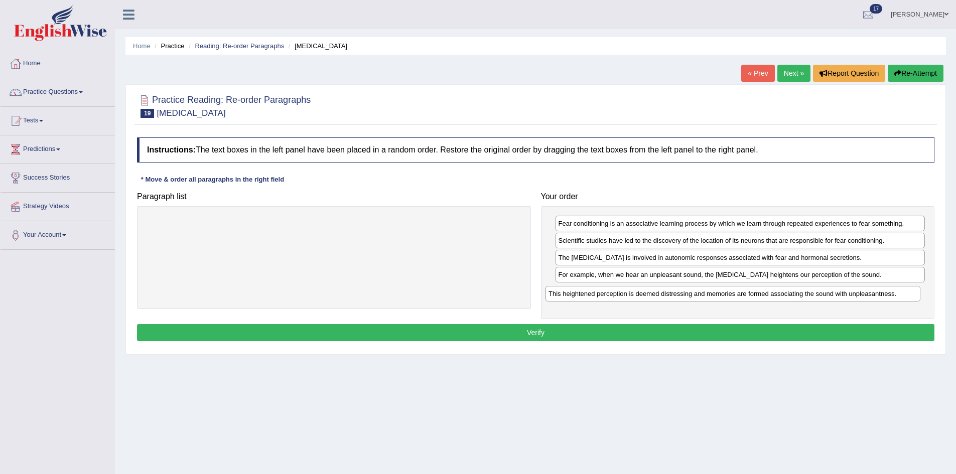
drag, startPoint x: 482, startPoint y: 227, endPoint x: 881, endPoint y: 297, distance: 405.2
click at [881, 297] on div "This heightened perception is deemed distressing and memories are formed associ…" at bounding box center [733, 294] width 375 height 16
click at [677, 331] on button "Verify" at bounding box center [536, 332] width 798 height 17
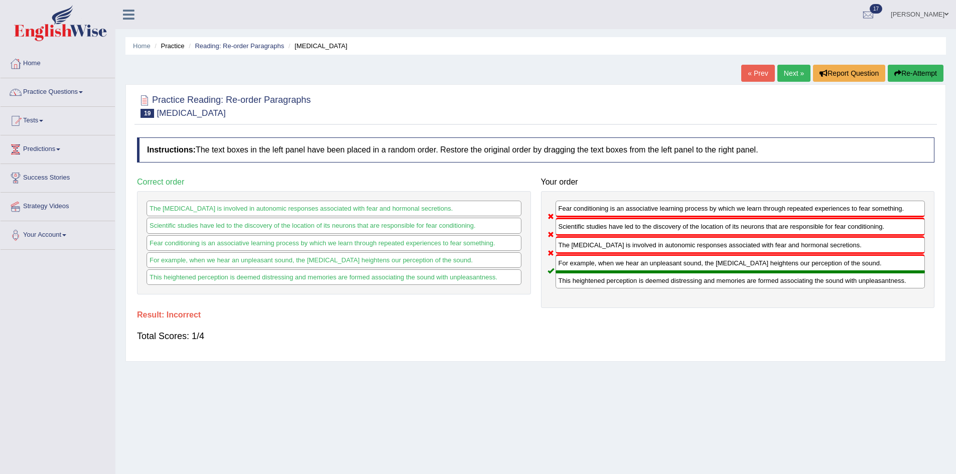
click at [906, 69] on button "Re-Attempt" at bounding box center [916, 73] width 56 height 17
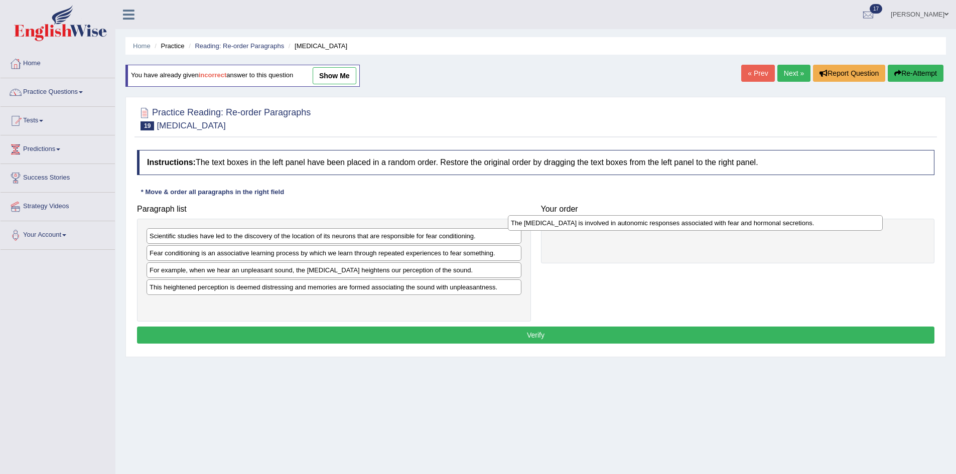
drag, startPoint x: 215, startPoint y: 271, endPoint x: 583, endPoint y: 221, distance: 371.2
click at [582, 221] on div "The [MEDICAL_DATA] is involved in autonomic responses associated with fear and …" at bounding box center [695, 223] width 375 height 16
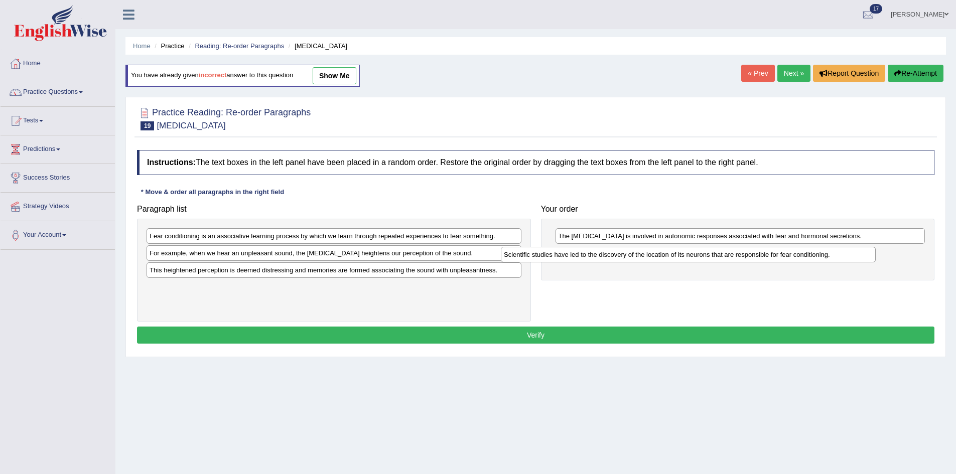
drag, startPoint x: 337, startPoint y: 237, endPoint x: 696, endPoint y: 256, distance: 359.4
click at [696, 256] on div "Scientific studies have led to the discovery of the location of its neurons tha…" at bounding box center [688, 255] width 375 height 16
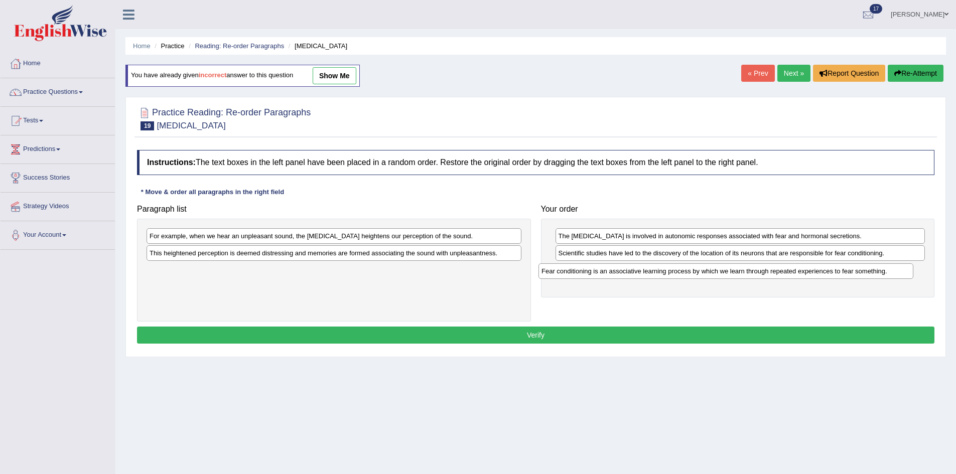
drag, startPoint x: 456, startPoint y: 237, endPoint x: 859, endPoint y: 272, distance: 404.5
click at [859, 272] on div "Fear conditioning is an associative learning process by which we learn through …" at bounding box center [726, 272] width 375 height 16
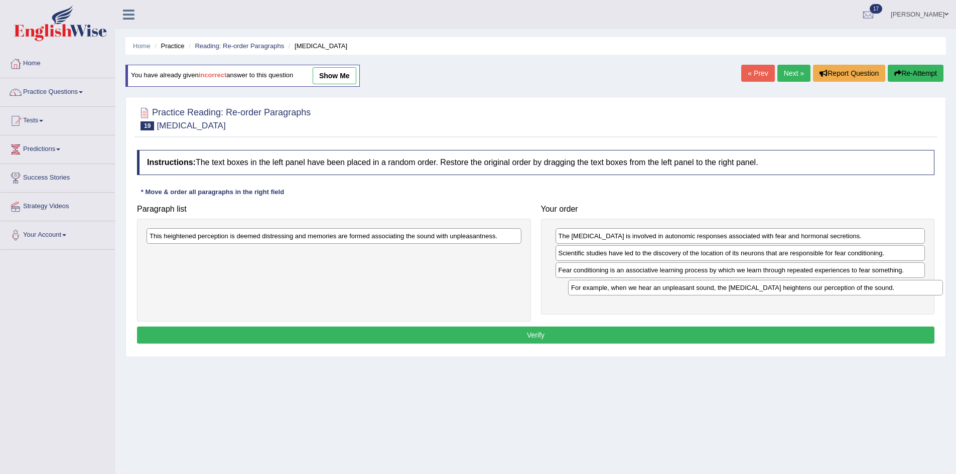
drag, startPoint x: 358, startPoint y: 236, endPoint x: 780, endPoint y: 288, distance: 424.8
click at [780, 288] on div "For example, when we hear an unpleasant sound, the amygdala heightens our perce…" at bounding box center [755, 288] width 375 height 16
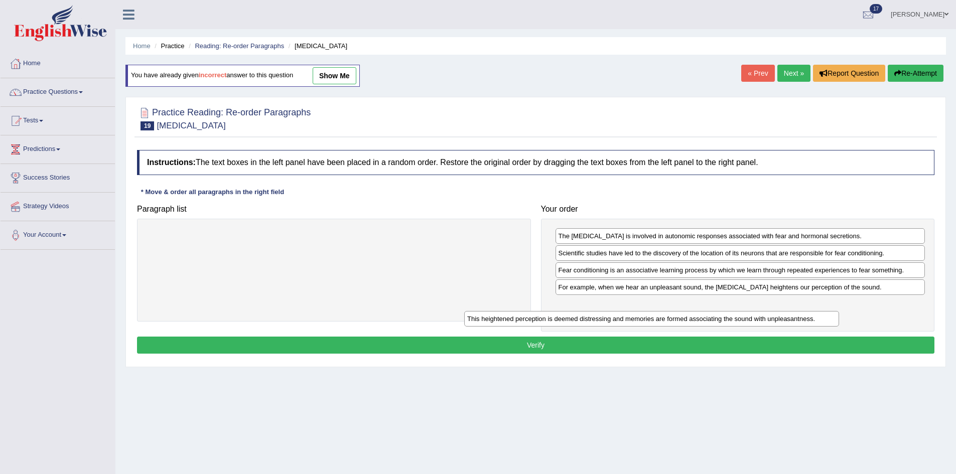
drag, startPoint x: 361, startPoint y: 236, endPoint x: 698, endPoint y: 319, distance: 347.3
click at [698, 319] on div "This heightened perception is deemed distressing and memories are formed associ…" at bounding box center [651, 319] width 375 height 16
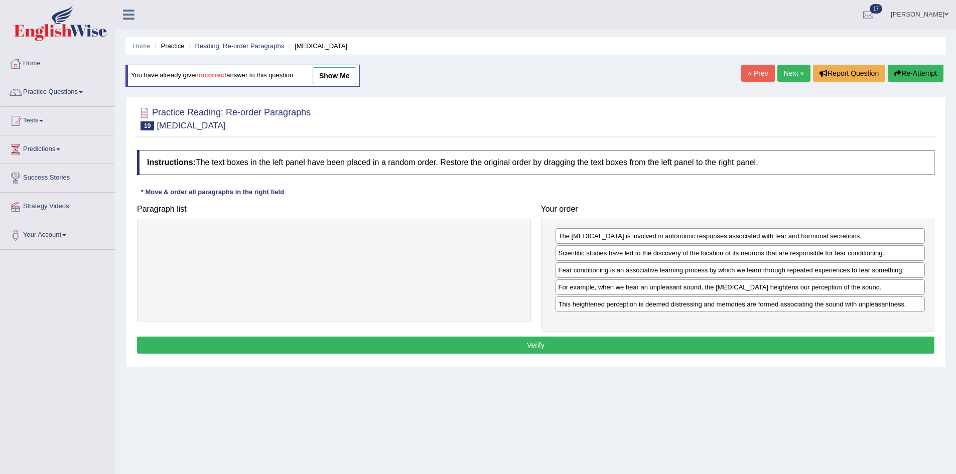
click at [505, 346] on button "Verify" at bounding box center [536, 345] width 798 height 17
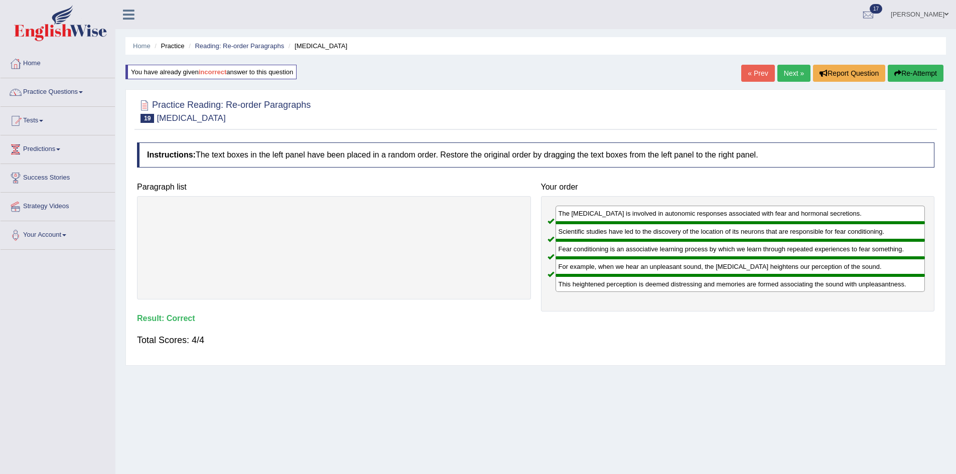
click at [794, 76] on link "Next »" at bounding box center [793, 73] width 33 height 17
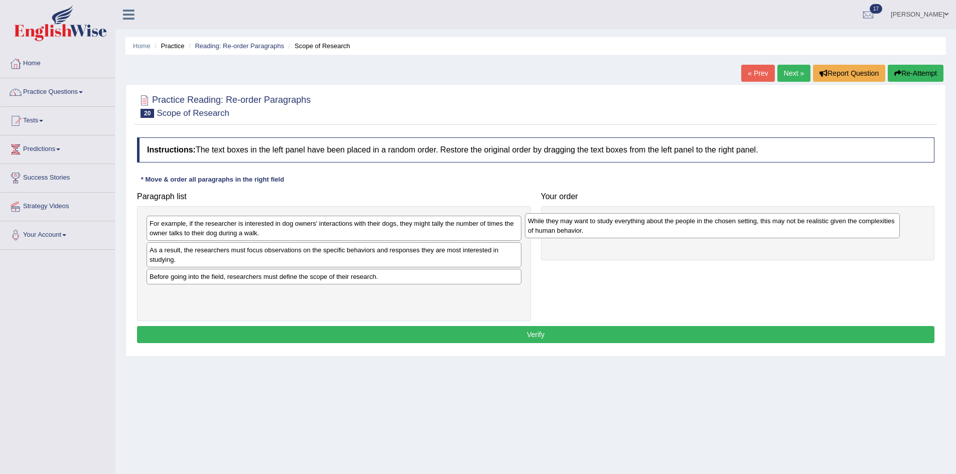
drag, startPoint x: 399, startPoint y: 264, endPoint x: 776, endPoint y: 235, distance: 379.0
click at [776, 235] on div "While they may want to study everything about the people in the chosen setting,…" at bounding box center [712, 225] width 375 height 25
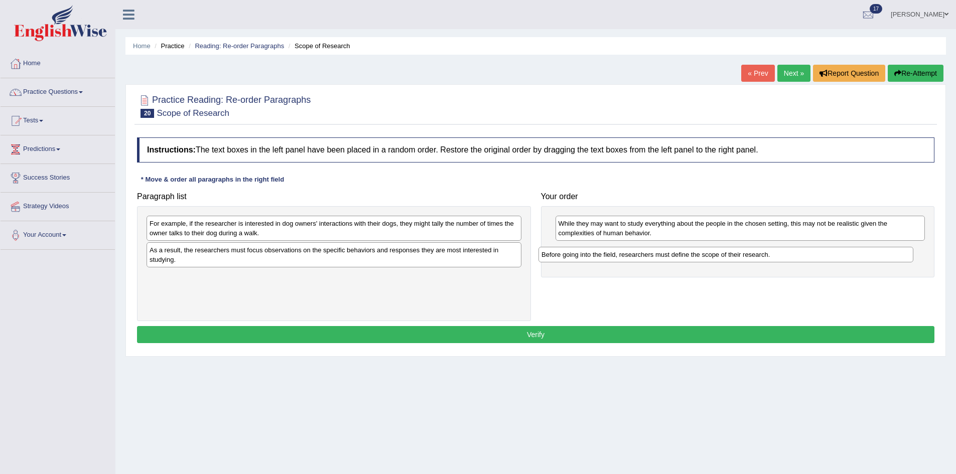
drag, startPoint x: 224, startPoint y: 282, endPoint x: 616, endPoint y: 260, distance: 392.1
click at [616, 260] on div "Before going into the field, researchers must define the scope of their researc…" at bounding box center [726, 255] width 375 height 16
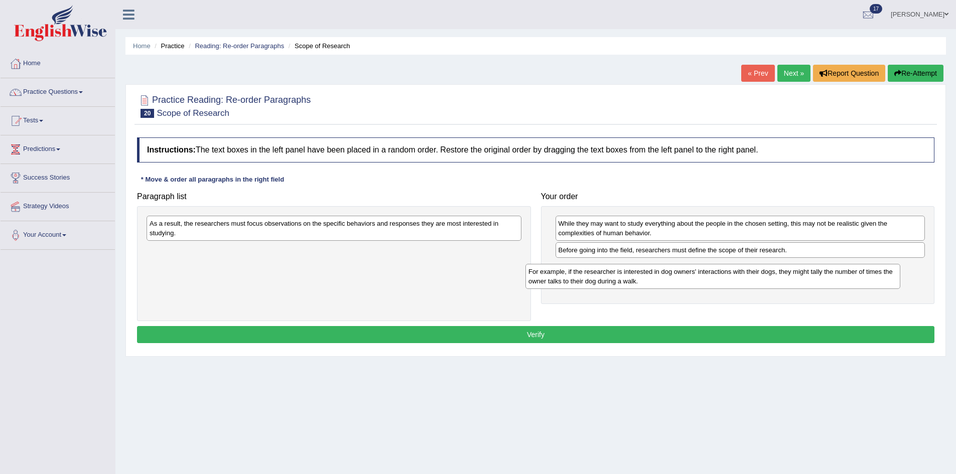
drag, startPoint x: 396, startPoint y: 237, endPoint x: 776, endPoint y: 284, distance: 383.9
click at [775, 284] on div "For example, if the researcher is interested in dog owners' interactions with t…" at bounding box center [713, 276] width 375 height 25
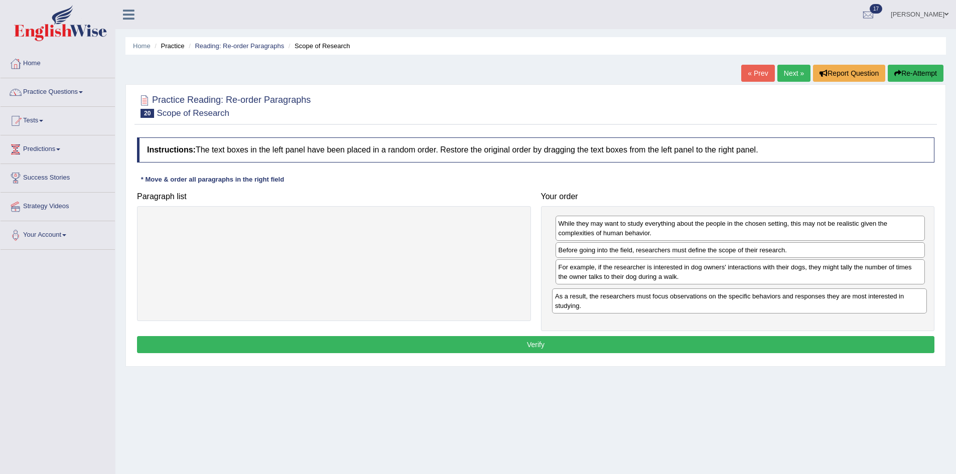
drag, startPoint x: 362, startPoint y: 231, endPoint x: 767, endPoint y: 304, distance: 412.0
click at [767, 304] on div "As a result, the researchers must focus observations on the specific behaviors …" at bounding box center [739, 301] width 375 height 25
click at [657, 339] on button "Verify" at bounding box center [536, 344] width 798 height 17
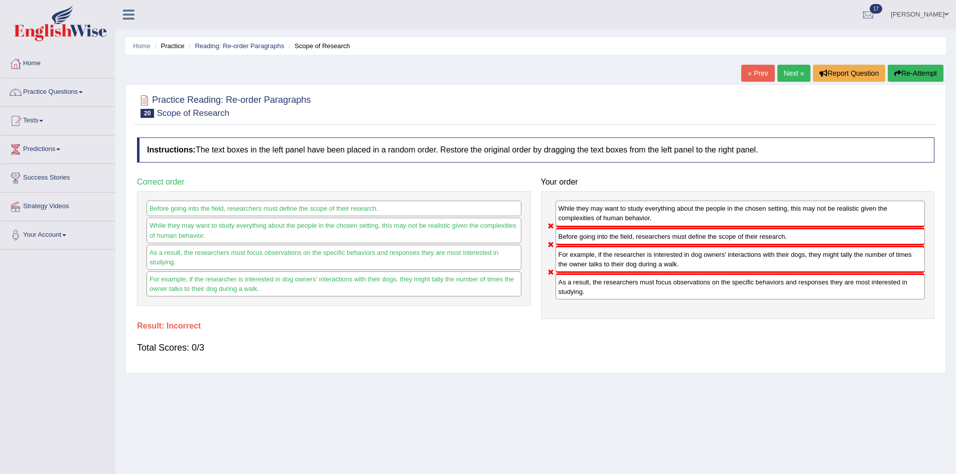
click at [914, 84] on div "« Prev Next » Report Question Re-Attempt" at bounding box center [843, 75] width 205 height 20
drag, startPoint x: 912, startPoint y: 73, endPoint x: 903, endPoint y: 73, distance: 9.0
click at [913, 73] on button "Re-Attempt" at bounding box center [916, 73] width 56 height 17
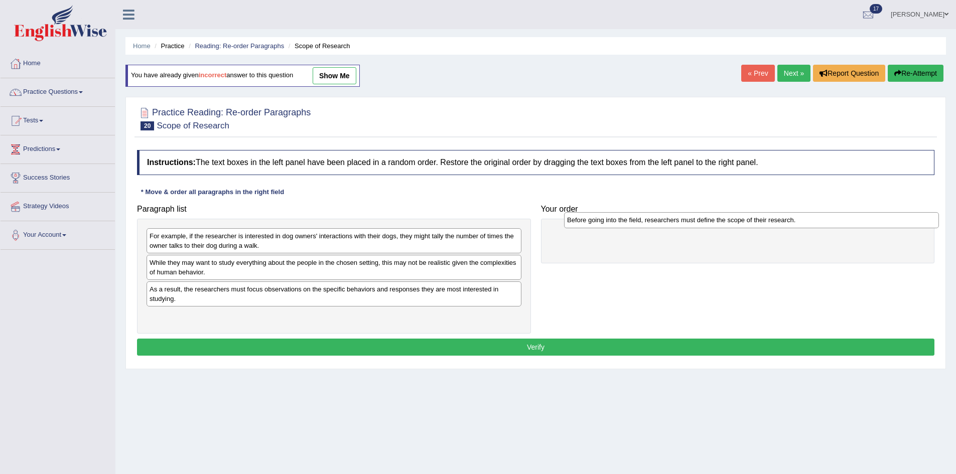
drag, startPoint x: 184, startPoint y: 316, endPoint x: 598, endPoint y: 220, distance: 425.0
click at [598, 220] on div "Before going into the field, researchers must define the scope of their researc…" at bounding box center [751, 220] width 375 height 16
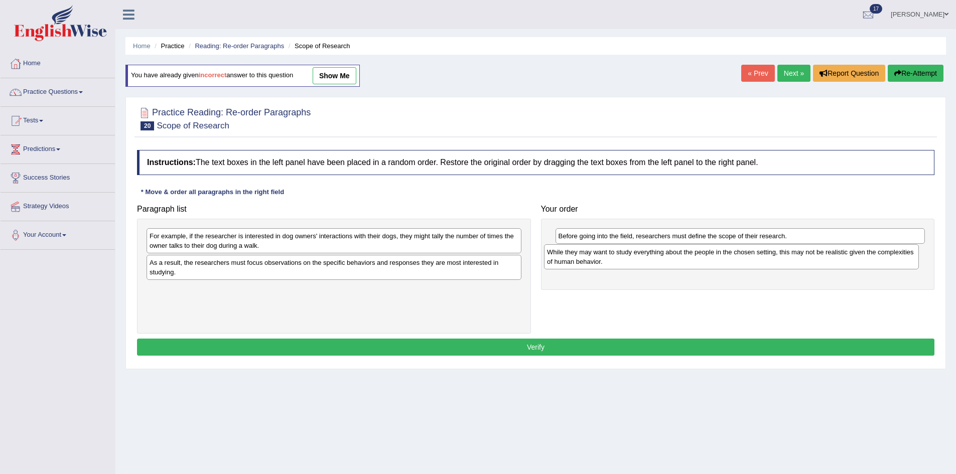
drag, startPoint x: 232, startPoint y: 269, endPoint x: 629, endPoint y: 257, distance: 396.7
click at [629, 257] on div "While they may want to study everything about the people in the chosen setting,…" at bounding box center [731, 256] width 375 height 25
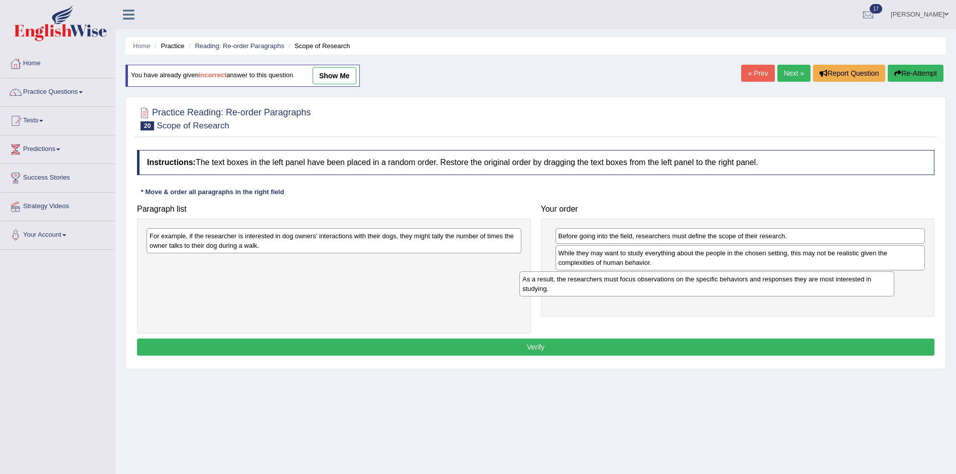
drag, startPoint x: 320, startPoint y: 269, endPoint x: 686, endPoint y: 283, distance: 366.6
click at [696, 285] on div "As a result, the researchers must focus observations on the specific behaviors …" at bounding box center [706, 284] width 375 height 25
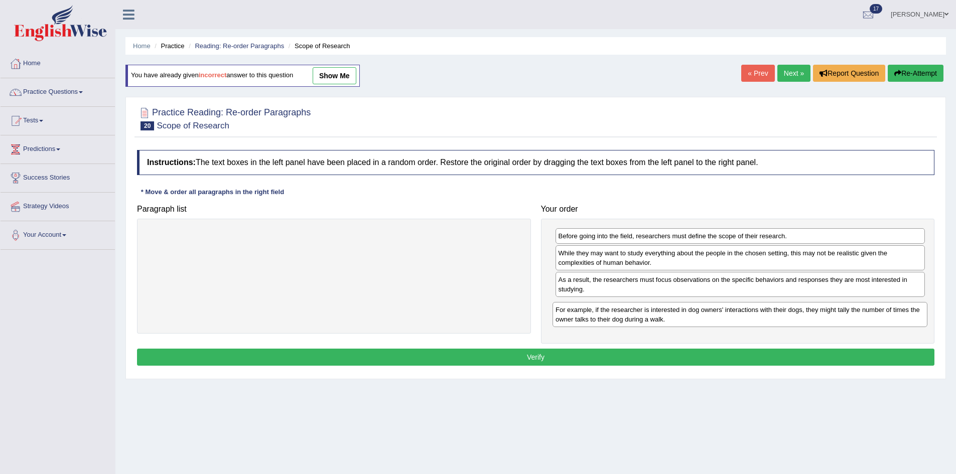
drag, startPoint x: 414, startPoint y: 248, endPoint x: 805, endPoint y: 307, distance: 395.4
click at [805, 307] on div "For example, if the researcher is interested in dog owners' interactions with t…" at bounding box center [740, 314] width 375 height 25
click at [525, 362] on button "Verify" at bounding box center [536, 357] width 798 height 17
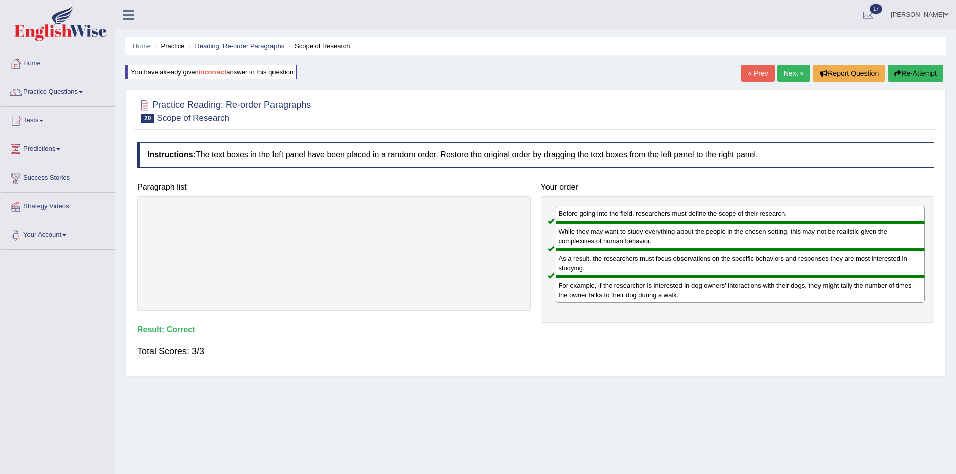
click at [789, 73] on link "Next »" at bounding box center [793, 73] width 33 height 17
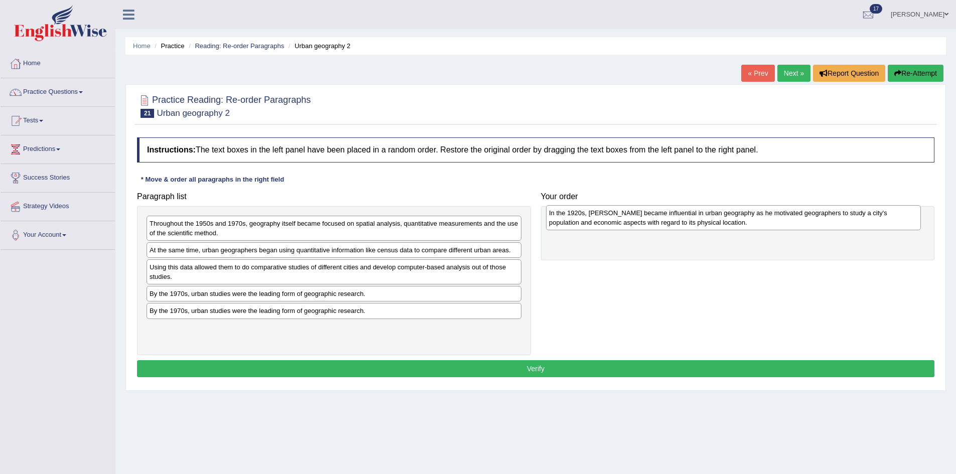
drag, startPoint x: 321, startPoint y: 230, endPoint x: 714, endPoint y: 221, distance: 393.6
click at [714, 221] on div "In the 1920s, [PERSON_NAME] became influential in urban geography as he motivat…" at bounding box center [733, 217] width 375 height 25
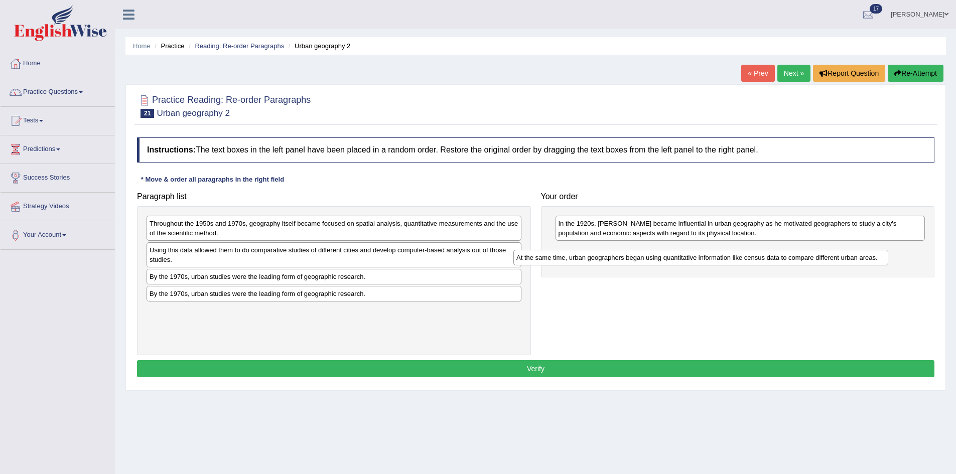
drag, startPoint x: 292, startPoint y: 255, endPoint x: 663, endPoint y: 260, distance: 370.4
click at [663, 260] on div "At the same time, urban geographers began using quantitative information like c…" at bounding box center [700, 258] width 375 height 16
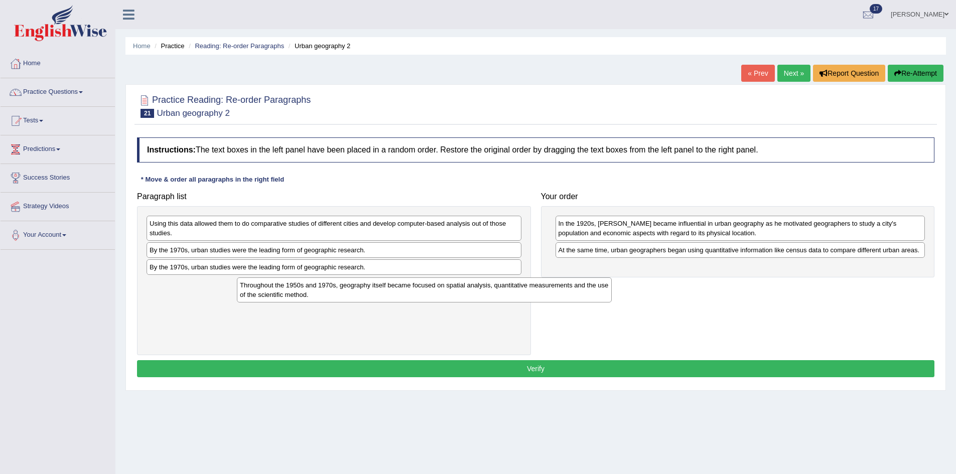
drag, startPoint x: 341, startPoint y: 237, endPoint x: 414, endPoint y: 295, distance: 93.3
click at [415, 295] on div "Throughout the 1950s and 1970s, geography itself became focused on spatial anal…" at bounding box center [424, 290] width 375 height 25
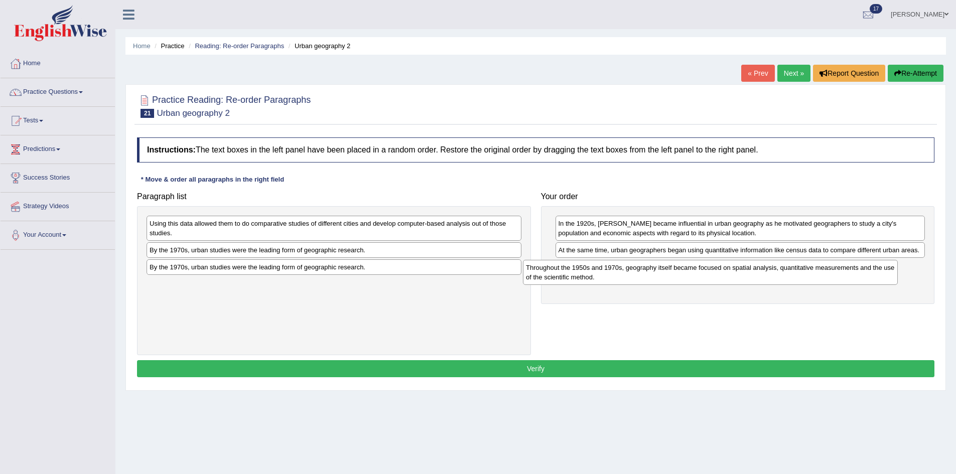
drag, startPoint x: 314, startPoint y: 299, endPoint x: 691, endPoint y: 282, distance: 376.8
click at [691, 282] on div "Throughout the 1950s and 1970s, geography itself became focused on spatial anal…" at bounding box center [710, 272] width 375 height 25
drag, startPoint x: 336, startPoint y: 241, endPoint x: 599, endPoint y: 336, distance: 279.1
click at [599, 336] on div "Paragraph list Using this data allowed them to do comparative studies of differ…" at bounding box center [536, 271] width 808 height 168
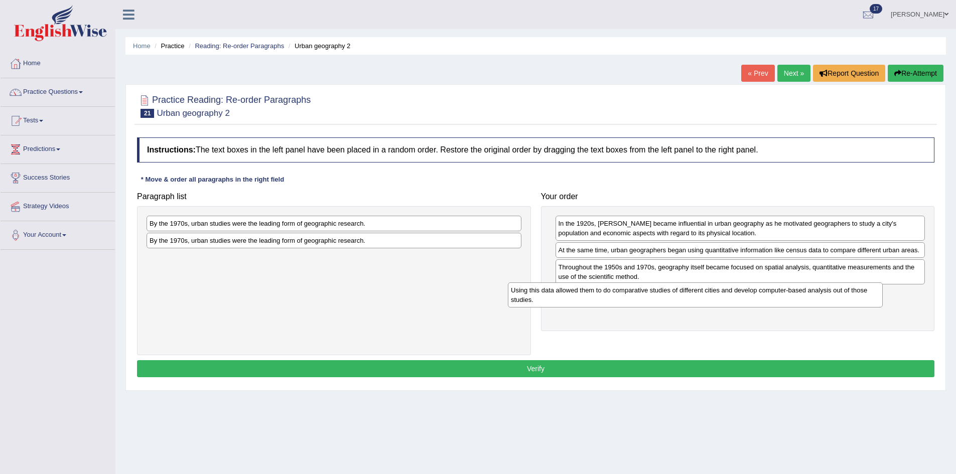
drag, startPoint x: 446, startPoint y: 236, endPoint x: 811, endPoint y: 301, distance: 370.1
click at [810, 301] on div "Using this data allowed them to do comparative studies of different cities and …" at bounding box center [695, 295] width 375 height 25
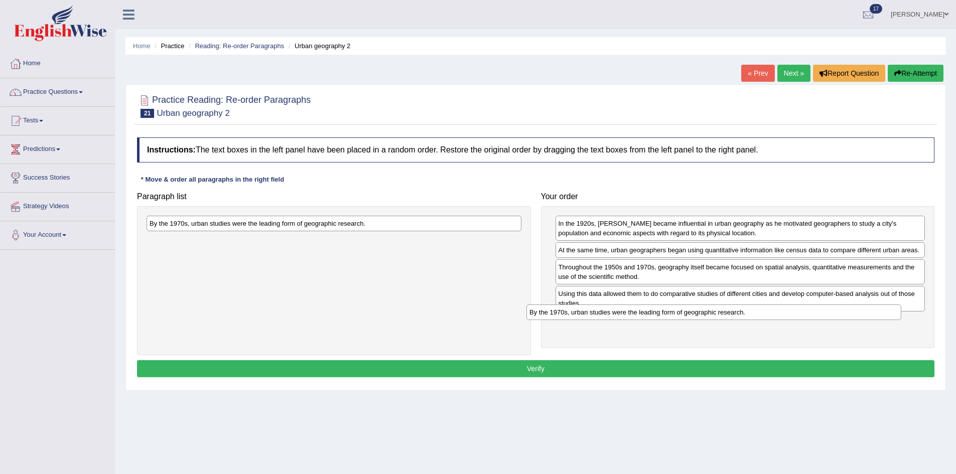
drag, startPoint x: 332, startPoint y: 230, endPoint x: 714, endPoint y: 319, distance: 392.6
click at [713, 319] on div "By the 1970s, urban studies were the leading form of geographic research." at bounding box center [714, 313] width 375 height 16
click at [668, 370] on button "Verify" at bounding box center [536, 368] width 798 height 17
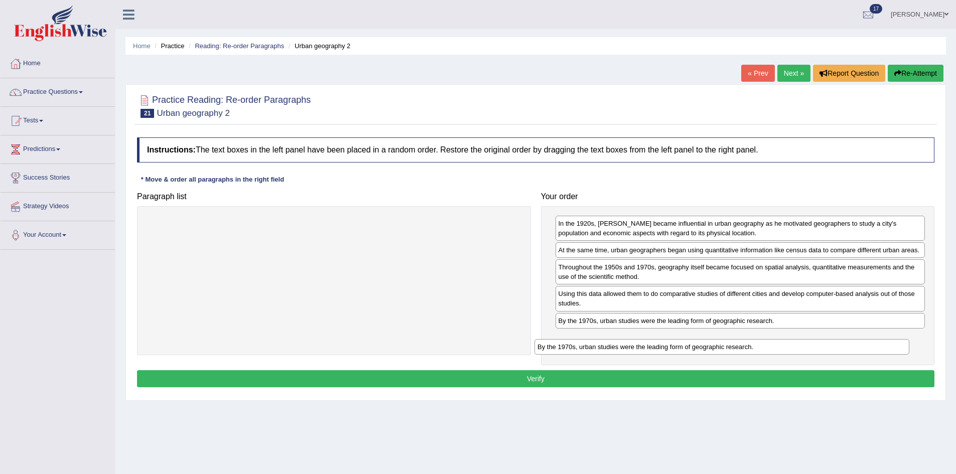
drag, startPoint x: 304, startPoint y: 222, endPoint x: 699, endPoint y: 343, distance: 413.6
click at [697, 344] on div "By the 1970s, urban studies were the leading form of geographic research." at bounding box center [722, 347] width 375 height 16
click at [570, 378] on button "Verify" at bounding box center [536, 378] width 798 height 17
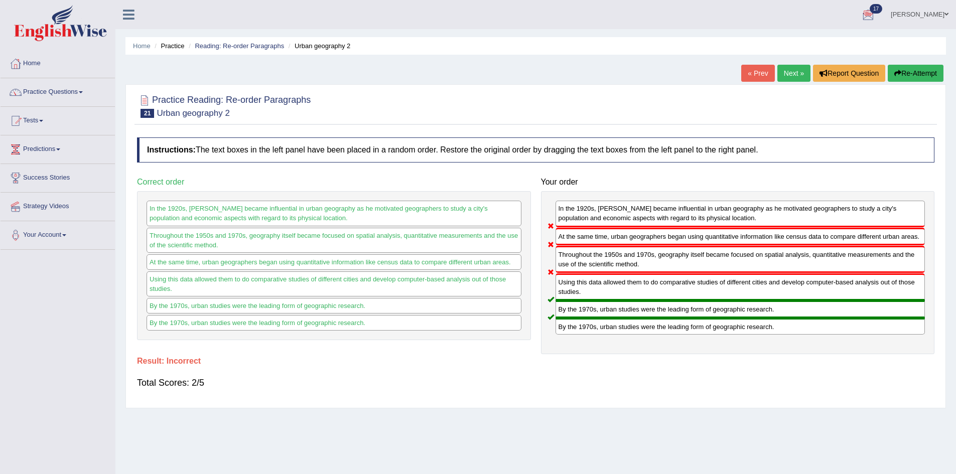
click at [921, 70] on button "Re-Attempt" at bounding box center [916, 73] width 56 height 17
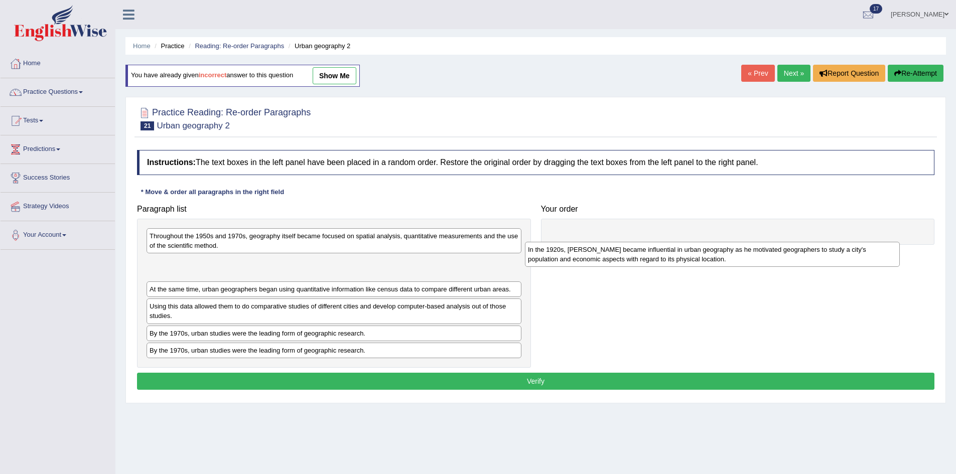
drag, startPoint x: 197, startPoint y: 241, endPoint x: 595, endPoint y: 238, distance: 398.0
click at [595, 242] on div "In the 1920s, [PERSON_NAME] became influential in urban geography as he motivat…" at bounding box center [712, 254] width 375 height 25
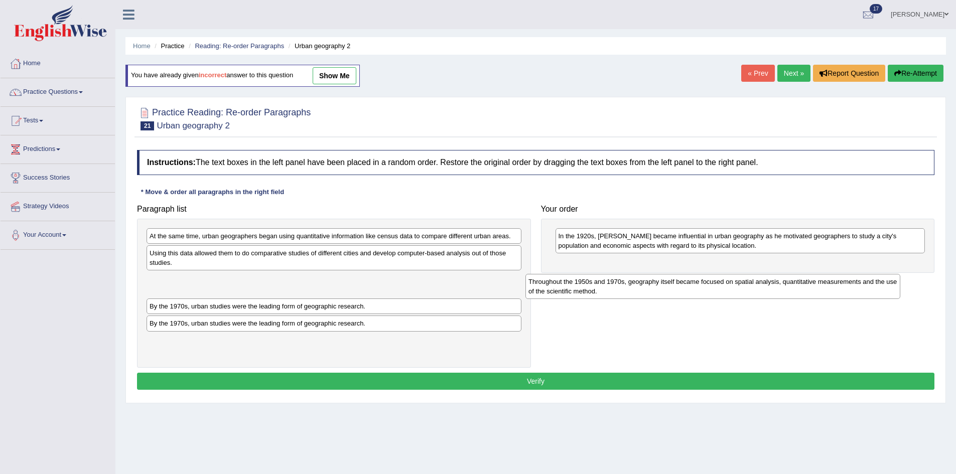
drag, startPoint x: 247, startPoint y: 240, endPoint x: 651, endPoint y: 270, distance: 404.6
click at [651, 274] on div "Throughout the 1950s and 1970s, geography itself became focused on spatial anal…" at bounding box center [713, 286] width 375 height 25
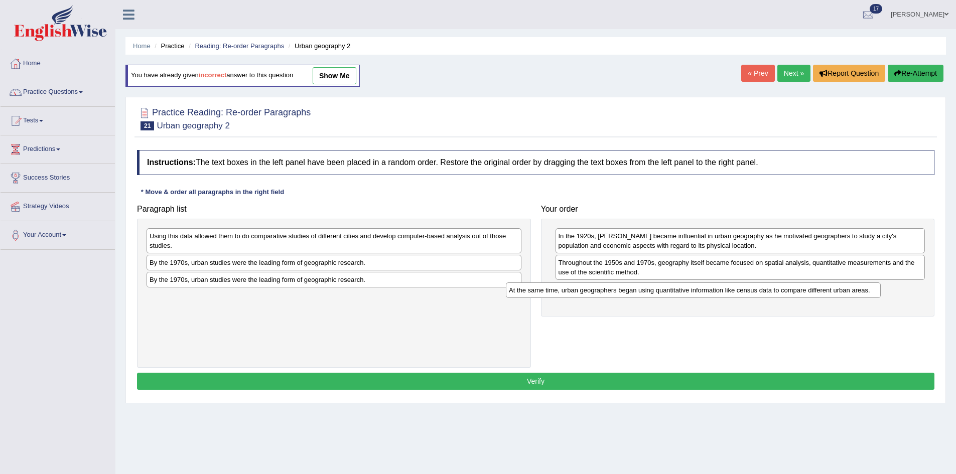
drag, startPoint x: 225, startPoint y: 237, endPoint x: 585, endPoint y: 291, distance: 363.9
click at [585, 291] on div "At the same time, urban geographers began using quantitative information like c…" at bounding box center [693, 291] width 375 height 16
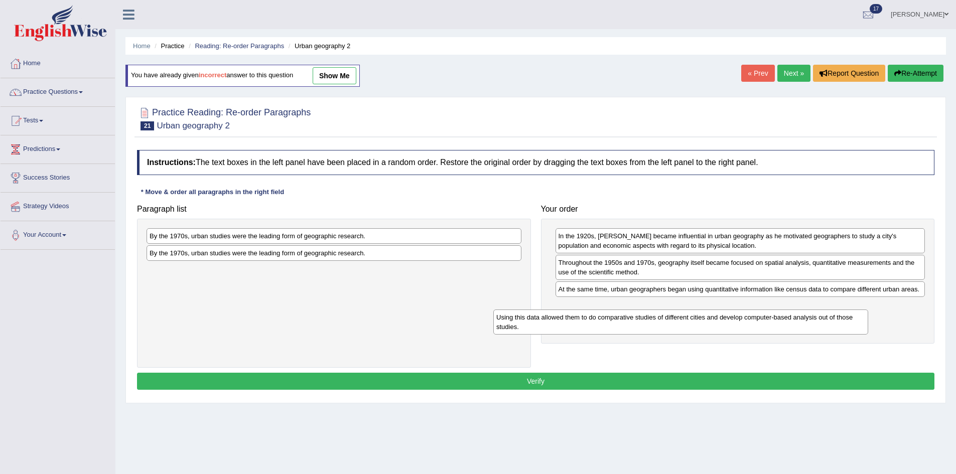
drag, startPoint x: 393, startPoint y: 255, endPoint x: 730, endPoint y: 326, distance: 344.0
click at [730, 327] on div "Using this data allowed them to do comparative studies of different cities and …" at bounding box center [680, 322] width 375 height 25
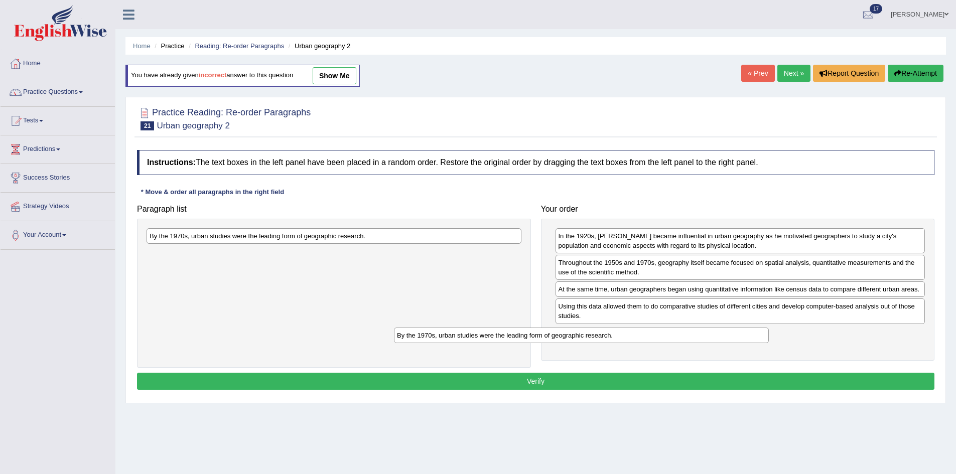
drag, startPoint x: 401, startPoint y: 243, endPoint x: 672, endPoint y: 344, distance: 289.0
click at [671, 343] on div "By the 1970s, urban studies were the leading form of geographic research." at bounding box center [581, 336] width 375 height 16
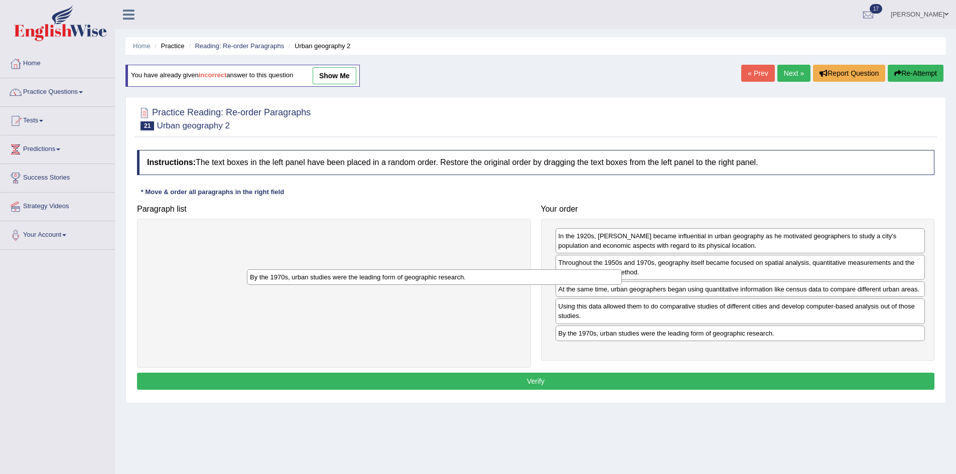
drag, startPoint x: 386, startPoint y: 252, endPoint x: 637, endPoint y: 338, distance: 265.7
click at [622, 285] on div "By the 1970s, urban studies were the leading form of geographic research." at bounding box center [434, 278] width 375 height 16
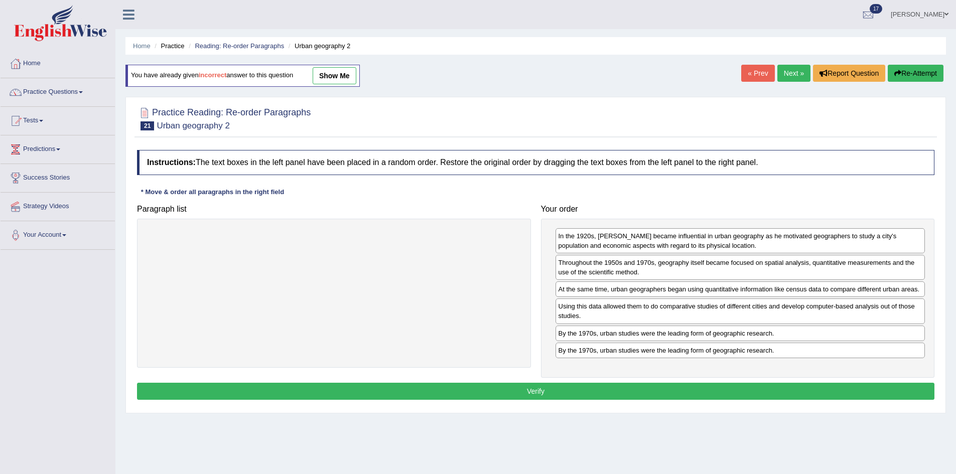
click at [594, 390] on button "Verify" at bounding box center [536, 391] width 798 height 17
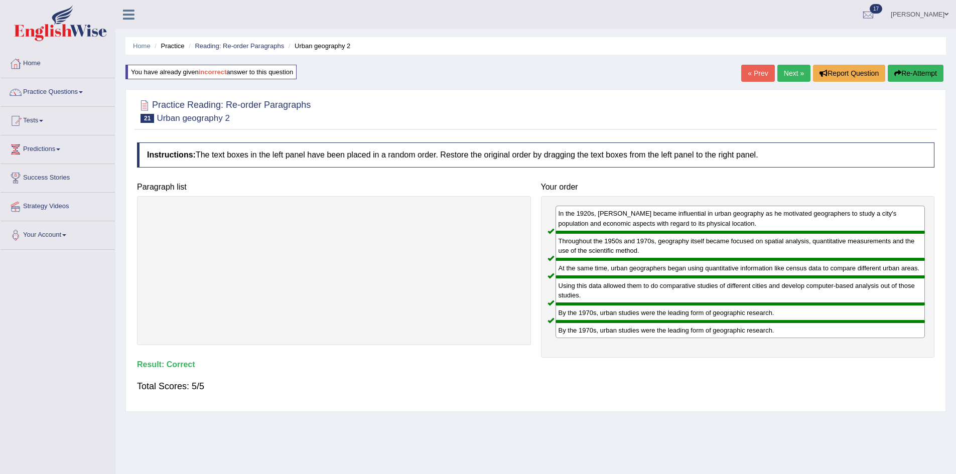
click at [788, 75] on link "Next »" at bounding box center [793, 73] width 33 height 17
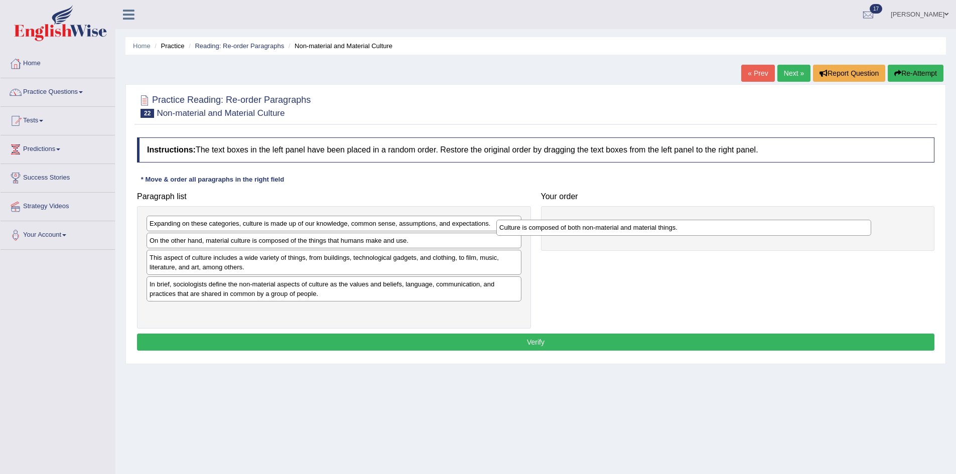
drag, startPoint x: 259, startPoint y: 315, endPoint x: 615, endPoint y: 225, distance: 366.5
click at [614, 225] on div "Culture is composed of both non-material and material things." at bounding box center [683, 228] width 375 height 16
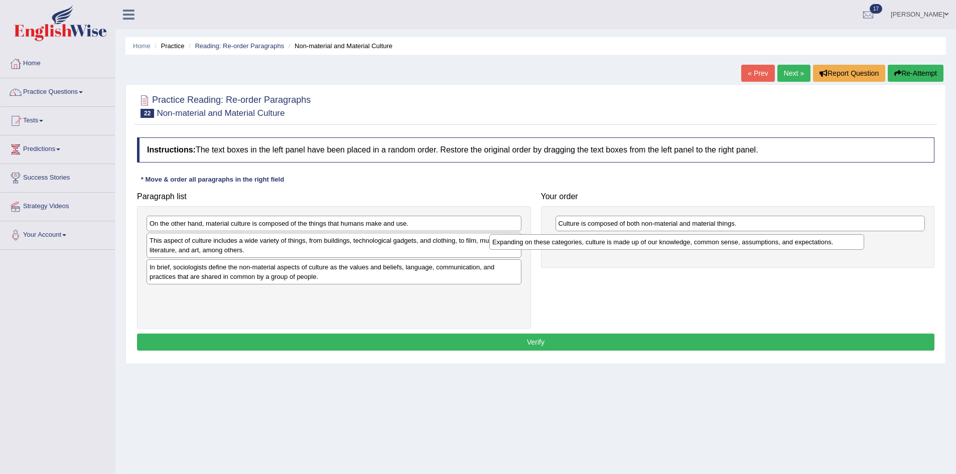
drag, startPoint x: 414, startPoint y: 233, endPoint x: 728, endPoint y: 241, distance: 314.3
click at [728, 241] on div "Expanding on these categories, culture is made up of our knowledge, common sens…" at bounding box center [676, 242] width 375 height 16
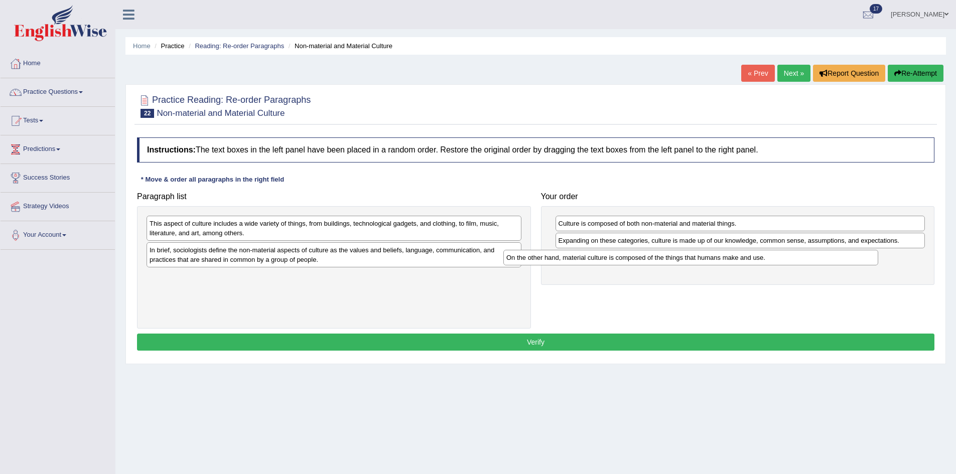
drag, startPoint x: 351, startPoint y: 223, endPoint x: 735, endPoint y: 257, distance: 385.5
click at [735, 257] on div "On the other hand, material culture is composed of the things that humans make …" at bounding box center [690, 258] width 375 height 16
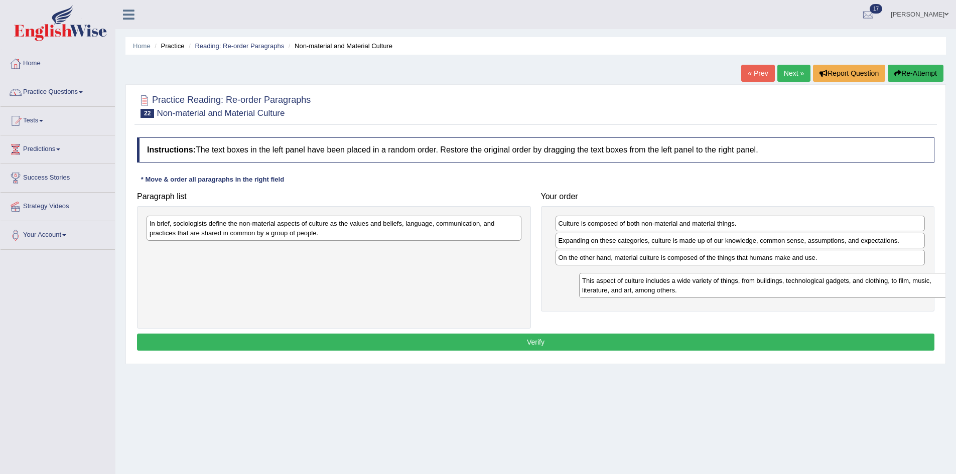
drag, startPoint x: 374, startPoint y: 233, endPoint x: 780, endPoint y: 282, distance: 409.0
click at [780, 282] on div "This aspect of culture includes a wide variety of things, from buildings, techn…" at bounding box center [766, 285] width 375 height 25
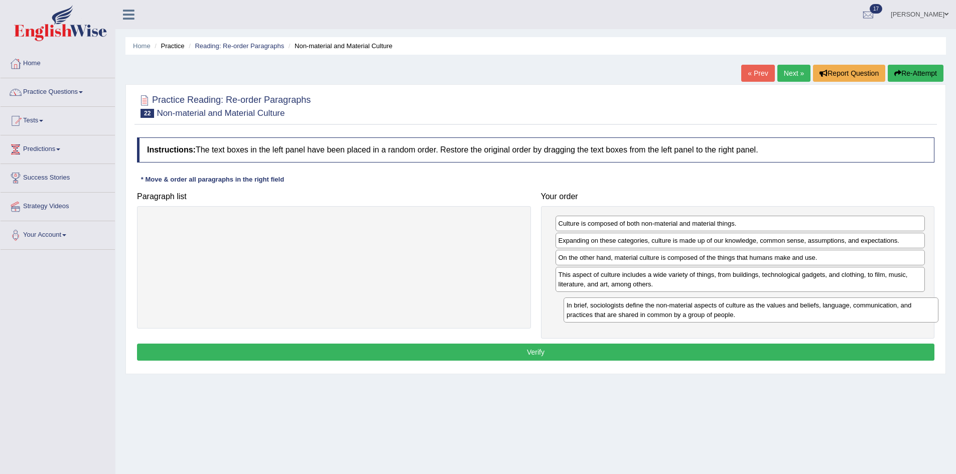
drag, startPoint x: 456, startPoint y: 226, endPoint x: 873, endPoint y: 307, distance: 424.8
click at [873, 307] on div "In brief, sociologists define the non-material aspects of culture as the values…" at bounding box center [751, 310] width 375 height 25
click at [647, 352] on button "Verify" at bounding box center [536, 352] width 798 height 17
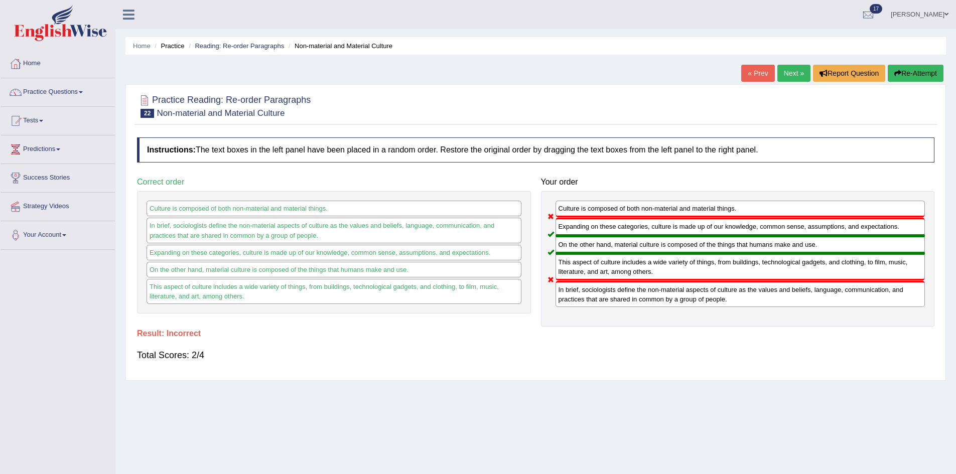
click at [907, 67] on button "Re-Attempt" at bounding box center [916, 73] width 56 height 17
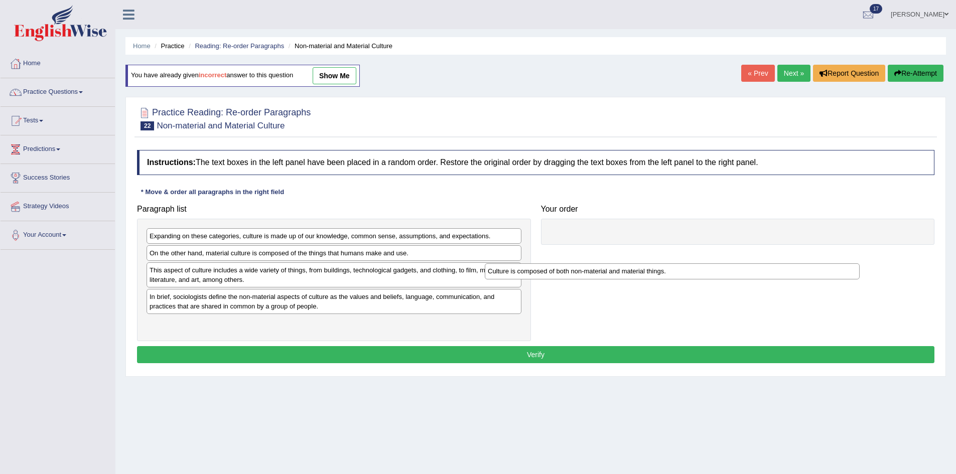
drag, startPoint x: 282, startPoint y: 326, endPoint x: 677, endPoint y: 235, distance: 405.3
click at [677, 264] on div "Culture is composed of both non-material and material things." at bounding box center [672, 272] width 375 height 16
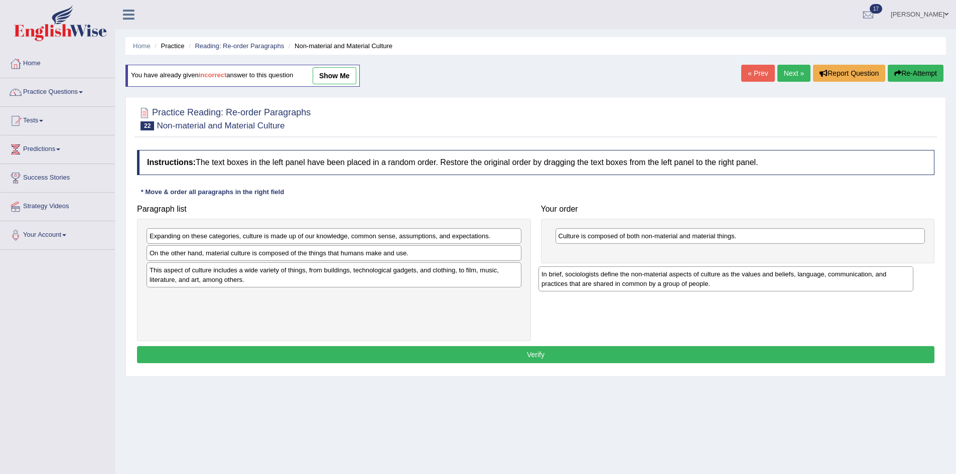
drag, startPoint x: 292, startPoint y: 305, endPoint x: 706, endPoint y: 252, distance: 416.9
click at [705, 267] on div "In brief, sociologists define the non-material aspects of culture as the values…" at bounding box center [726, 279] width 375 height 25
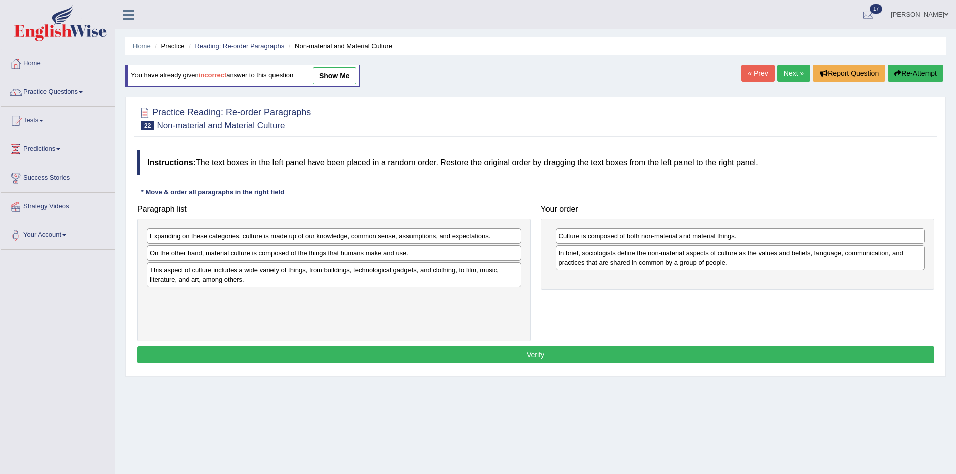
click at [367, 255] on div "On the other hand, material culture is composed of the things that humans make …" at bounding box center [334, 253] width 375 height 16
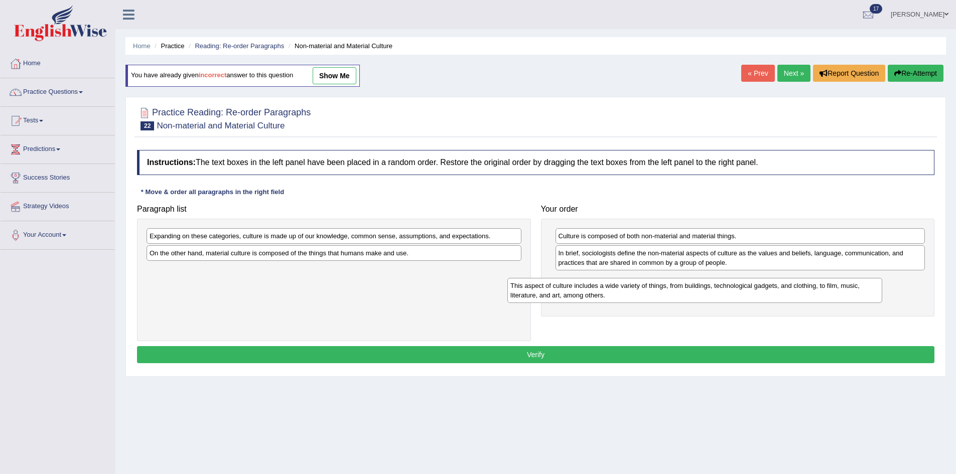
drag, startPoint x: 364, startPoint y: 278, endPoint x: 746, endPoint y: 284, distance: 381.5
click at [745, 284] on div "This aspect of culture includes a wide variety of things, from buildings, techn…" at bounding box center [694, 290] width 375 height 25
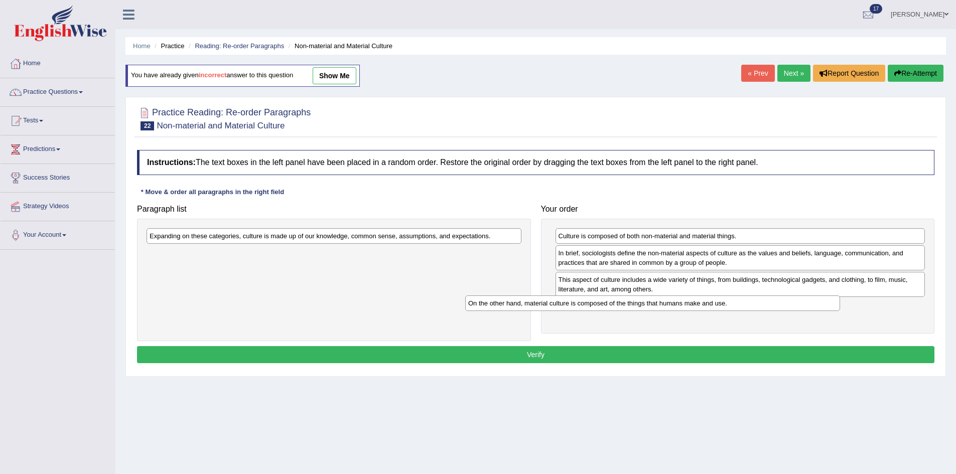
drag, startPoint x: 344, startPoint y: 260, endPoint x: 687, endPoint y: 308, distance: 346.1
click at [687, 308] on div "On the other hand, material culture is composed of the things that humans make …" at bounding box center [652, 304] width 375 height 16
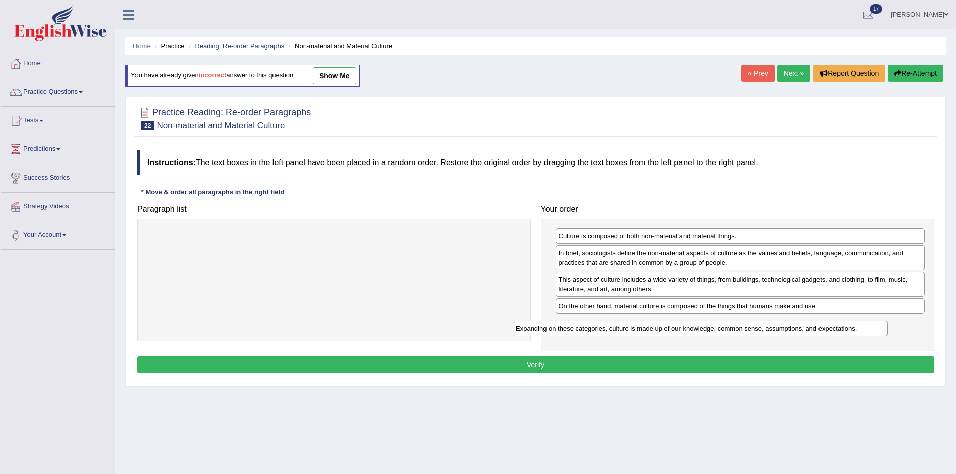
drag, startPoint x: 319, startPoint y: 238, endPoint x: 692, endPoint y: 330, distance: 384.4
click at [692, 330] on div "Expanding on these categories, culture is made up of our knowledge, common sens…" at bounding box center [700, 329] width 375 height 16
click at [659, 367] on button "Verify" at bounding box center [536, 364] width 798 height 17
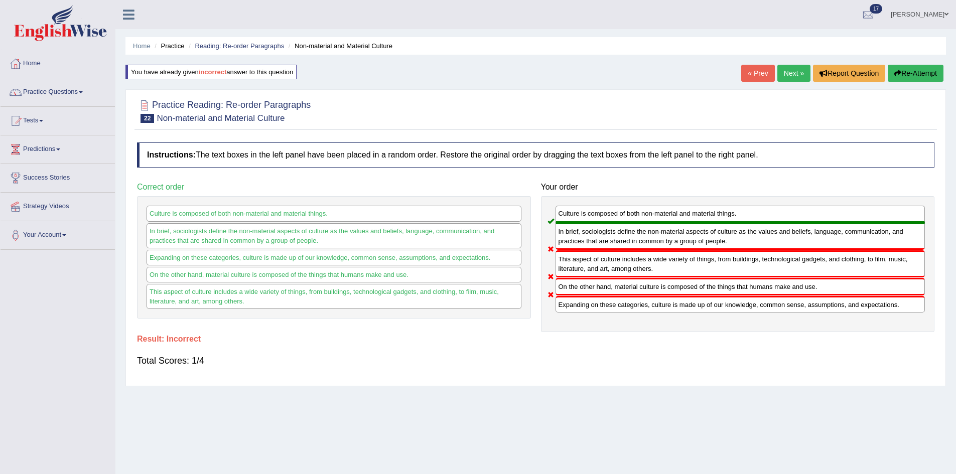
click at [926, 73] on button "Re-Attempt" at bounding box center [916, 73] width 56 height 17
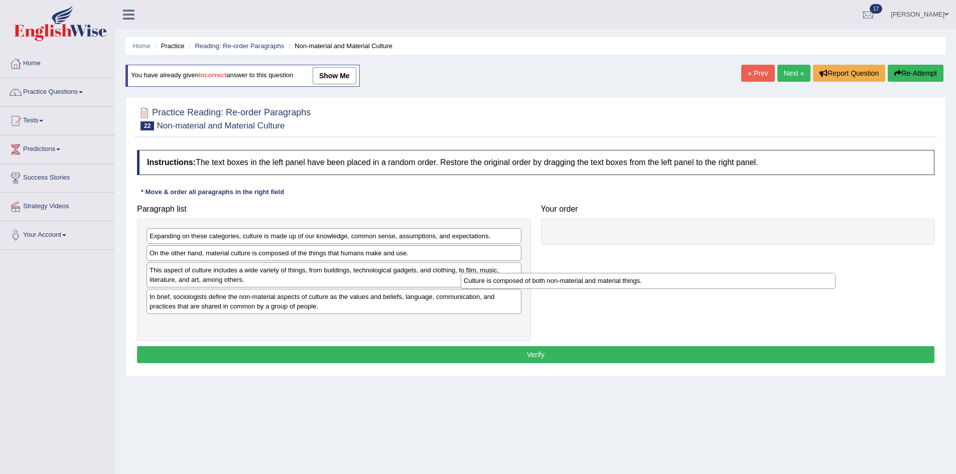
drag, startPoint x: 359, startPoint y: 329, endPoint x: 690, endPoint y: 247, distance: 340.7
click at [690, 273] on div "Culture is composed of both non-material and material things." at bounding box center [648, 281] width 375 height 16
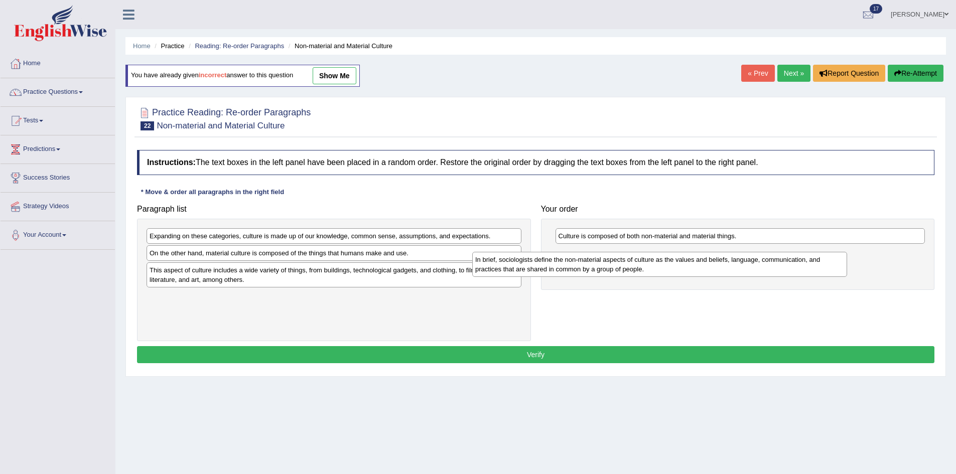
drag, startPoint x: 339, startPoint y: 305, endPoint x: 672, endPoint y: 264, distance: 335.3
click at [671, 265] on div "In brief, sociologists define the non-material aspects of culture as the values…" at bounding box center [659, 264] width 375 height 25
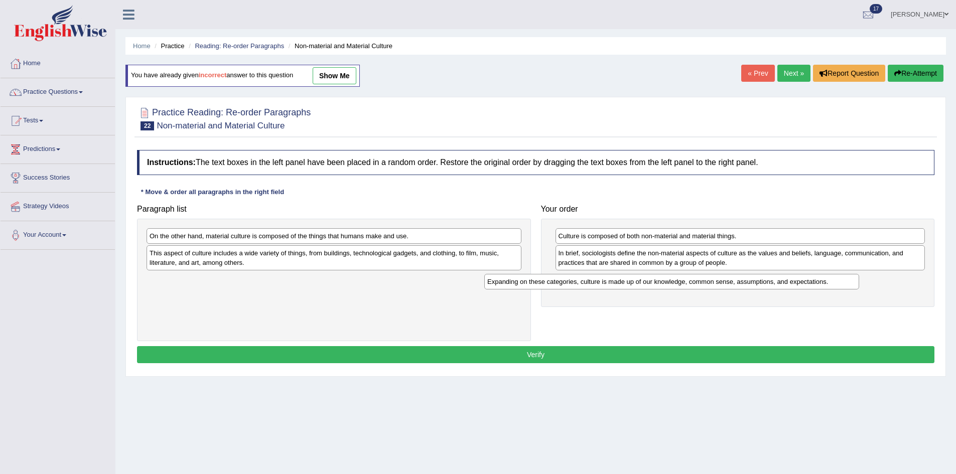
drag, startPoint x: 294, startPoint y: 240, endPoint x: 646, endPoint y: 284, distance: 355.5
click at [646, 284] on div "Expanding on these categories, culture is made up of our knowledge, common sens…" at bounding box center [671, 282] width 375 height 16
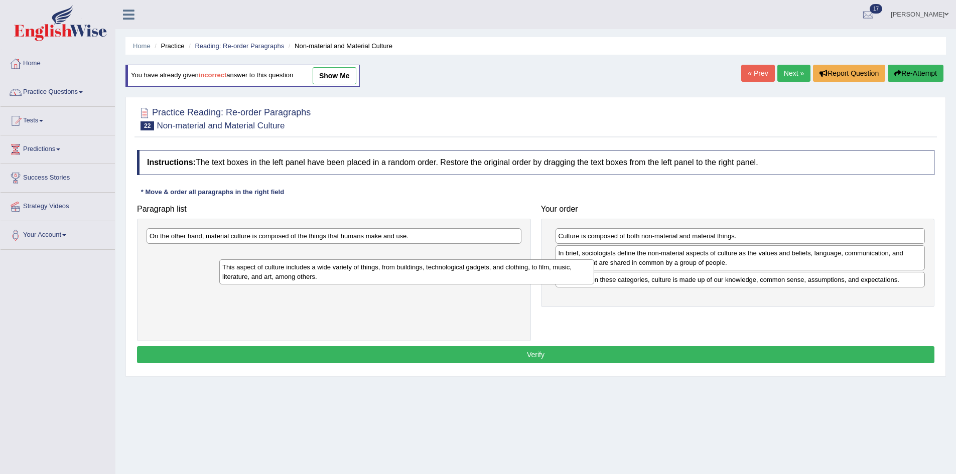
drag, startPoint x: 357, startPoint y: 245, endPoint x: 413, endPoint y: 257, distance: 56.4
click at [425, 260] on div "This aspect of culture includes a wide variety of things, from buildings, techn…" at bounding box center [406, 271] width 375 height 25
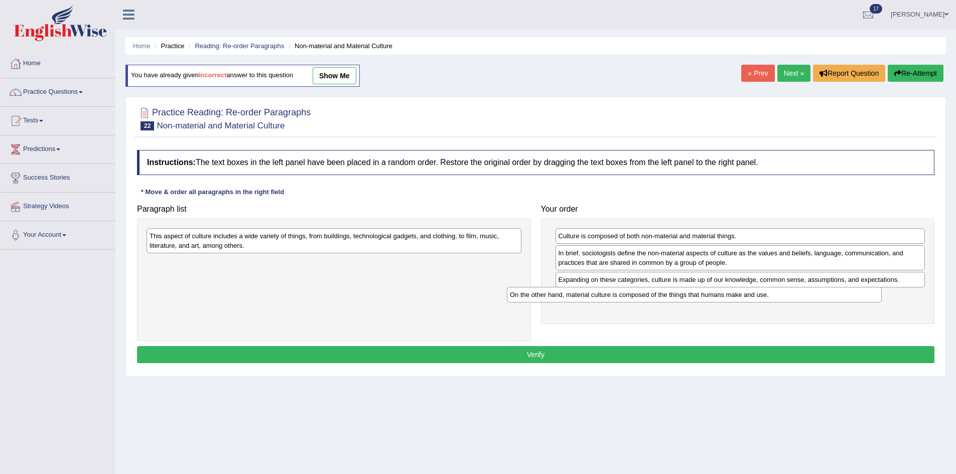
drag, startPoint x: 412, startPoint y: 239, endPoint x: 799, endPoint y: 306, distance: 392.7
click at [799, 303] on div "On the other hand, material culture is composed of the things that humans make …" at bounding box center [694, 295] width 375 height 16
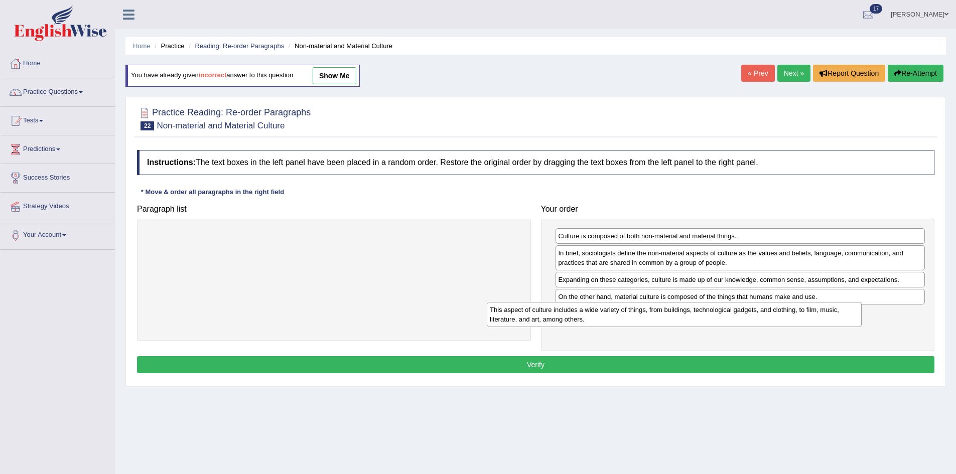
drag, startPoint x: 363, startPoint y: 244, endPoint x: 728, endPoint y: 319, distance: 372.5
click at [723, 319] on div "This aspect of culture includes a wide variety of things, from buildings, techn…" at bounding box center [674, 314] width 375 height 25
click at [683, 366] on button "Verify" at bounding box center [536, 364] width 798 height 17
